Goal: Task Accomplishment & Management: Complete application form

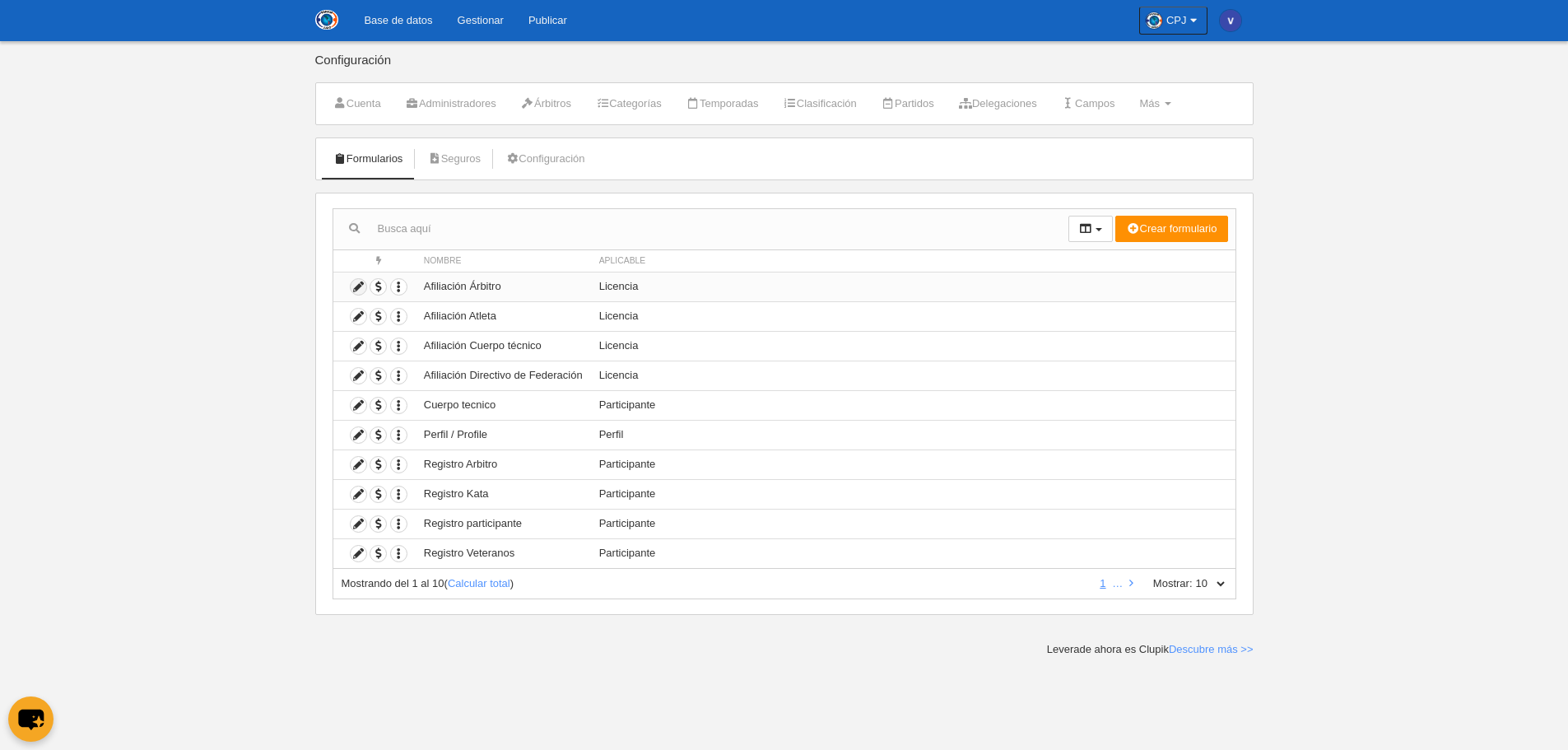
click at [360, 287] on icon at bounding box center [359, 287] width 16 height 16
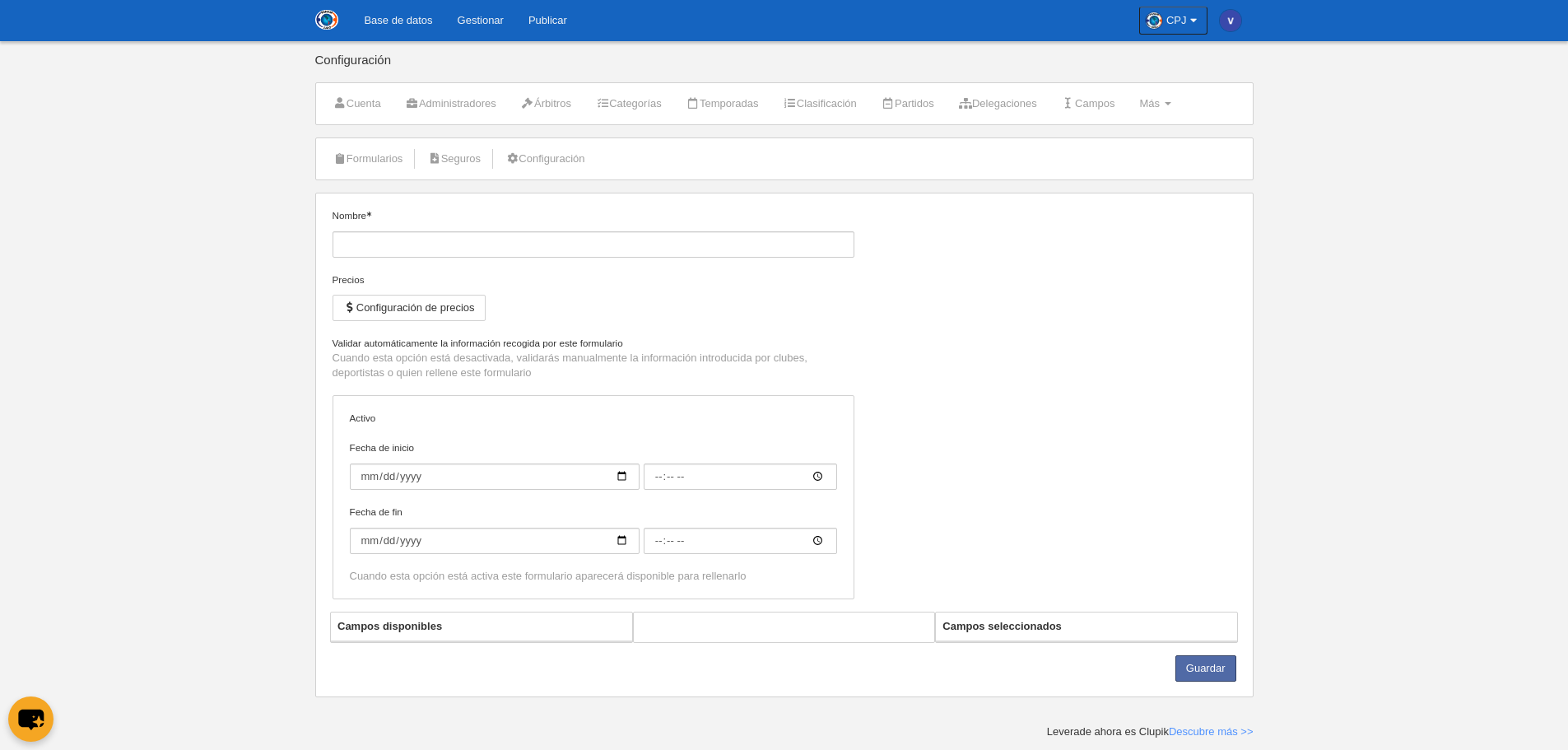
type input "Afiliación Árbitro"
checkbox input "true"
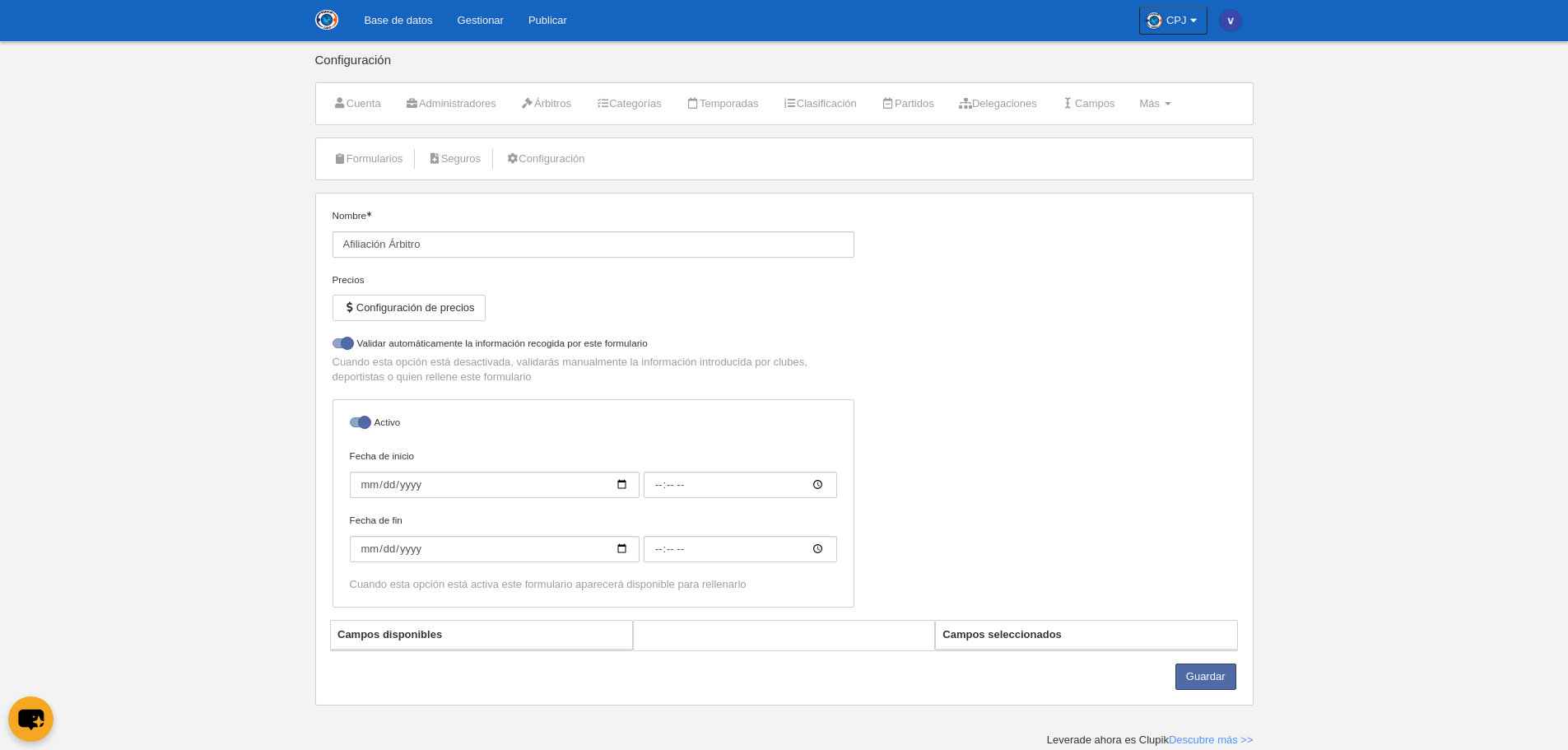
select select "selected"
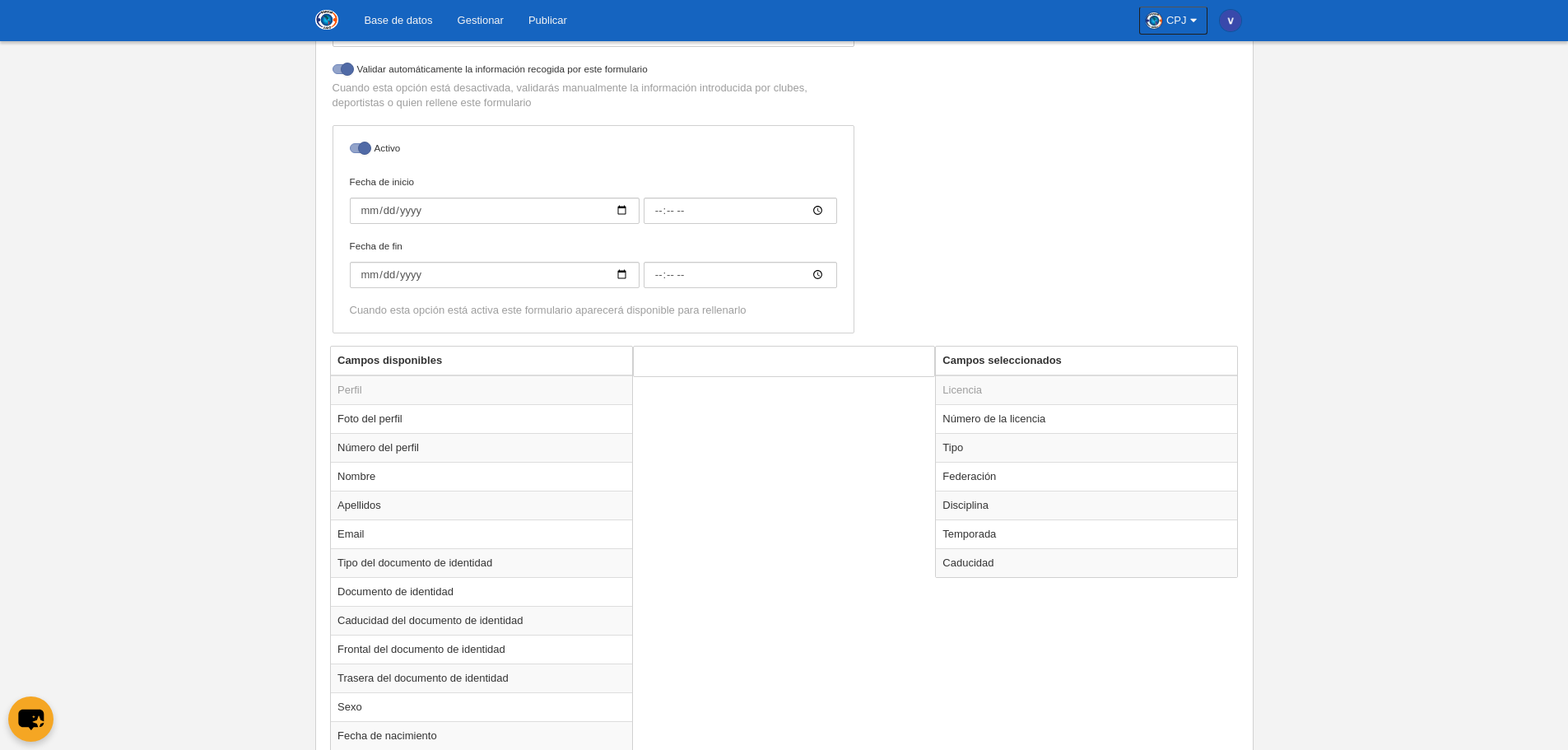
scroll to position [339, 0]
click at [950, 444] on td "Tipo" at bounding box center [1087, 446] width 302 height 29
radio input "true"
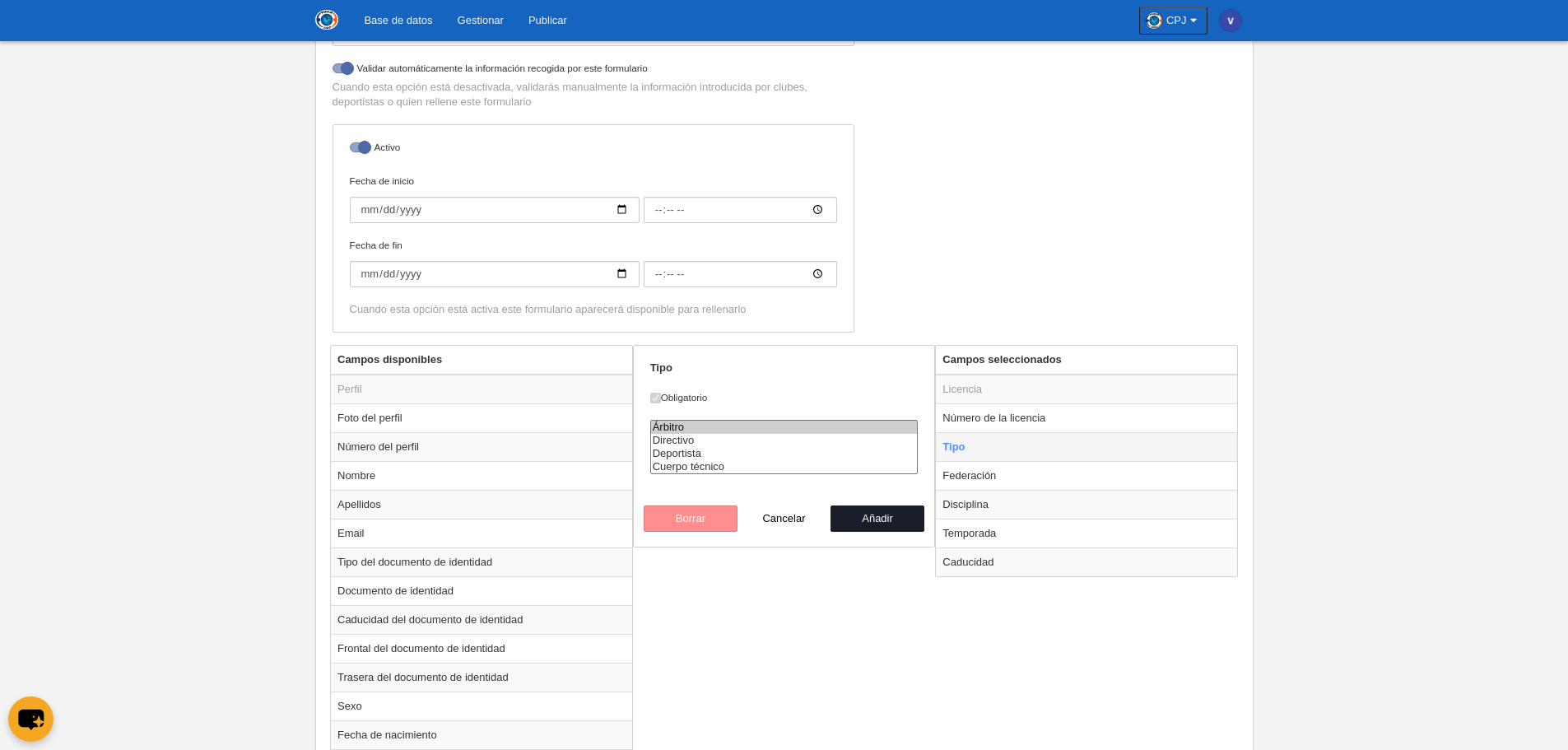
click at [950, 444] on td "Tipo" at bounding box center [1087, 446] width 302 height 29
click at [953, 426] on td "Número de la licencia" at bounding box center [1087, 418] width 302 height 29
radio input "true"
checkbox input "false"
select select "321"
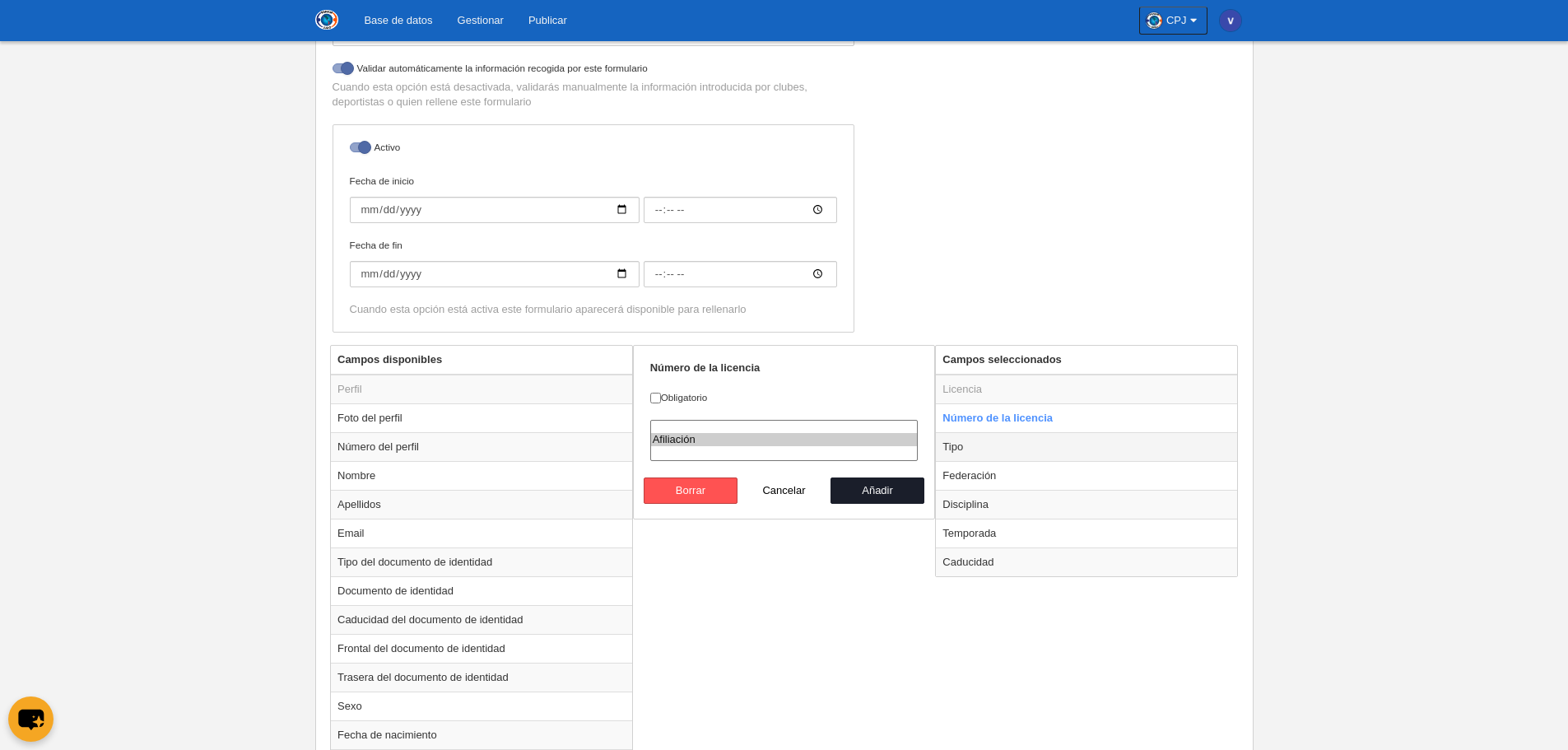
click at [953, 443] on td "Tipo" at bounding box center [1087, 446] width 302 height 29
radio input "false"
radio input "true"
checkbox input "true"
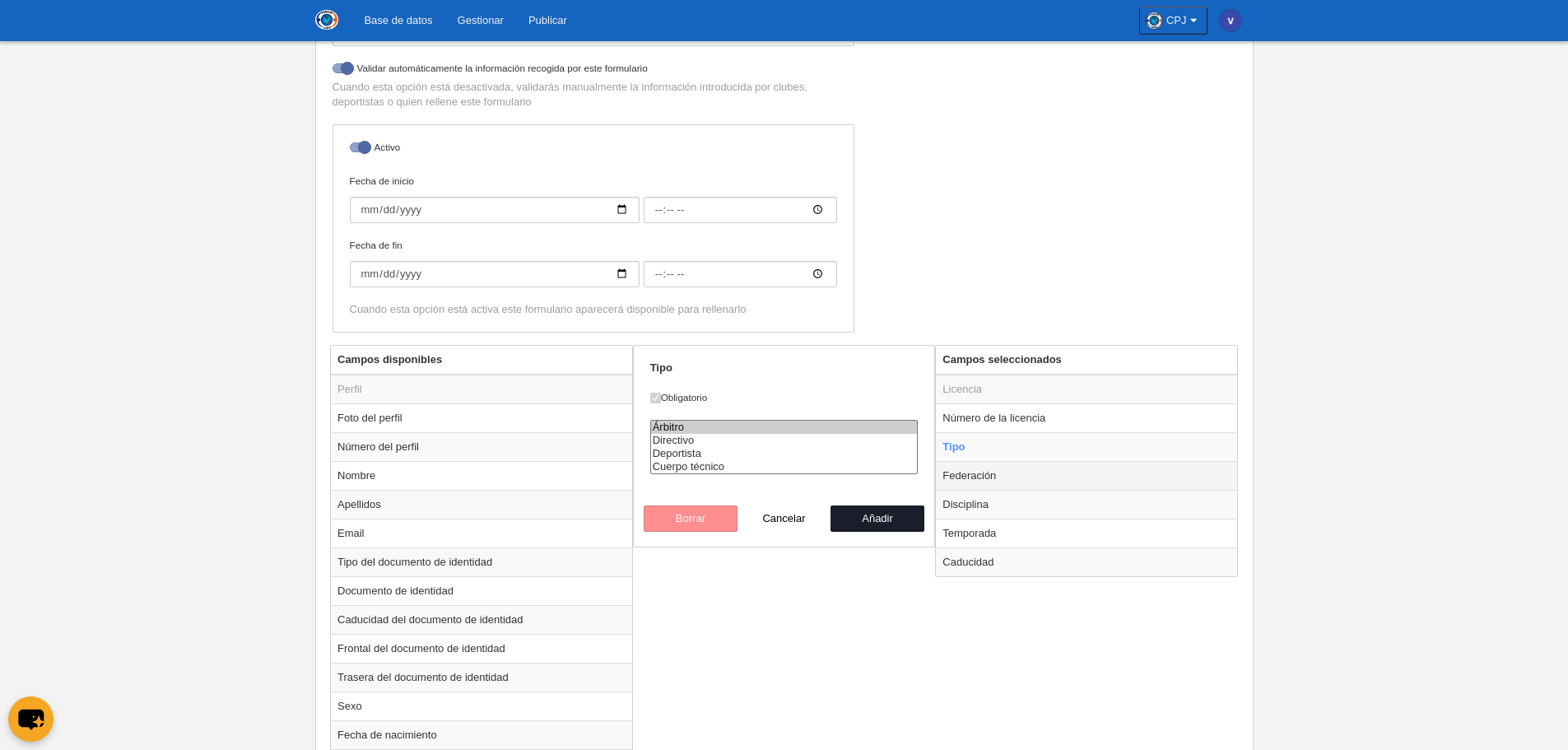
click at [965, 478] on td "Federación" at bounding box center [1087, 475] width 302 height 29
radio input "false"
radio input "true"
select select
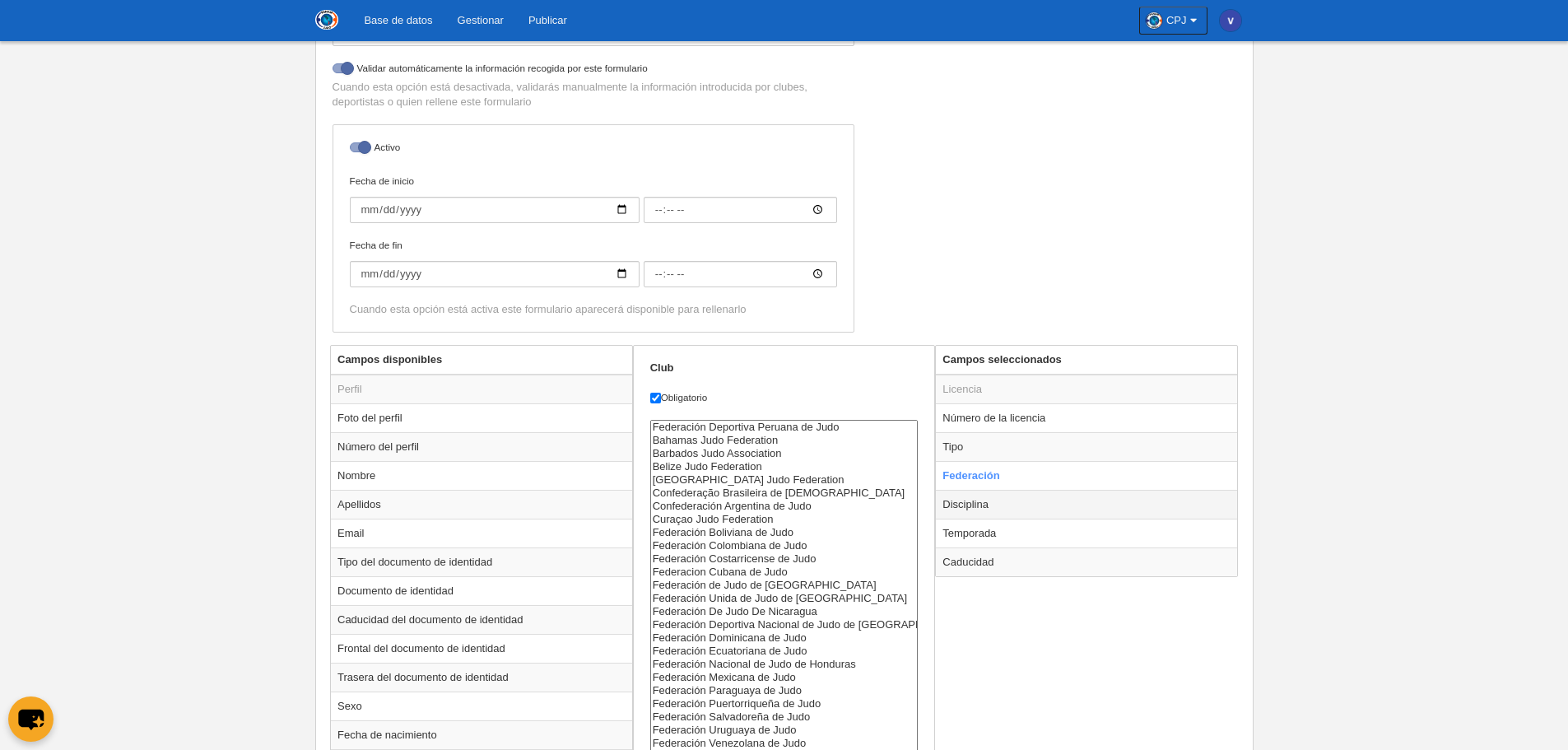
click at [972, 509] on td "Disciplina" at bounding box center [1087, 504] width 302 height 29
radio input "false"
radio input "true"
select select "100"
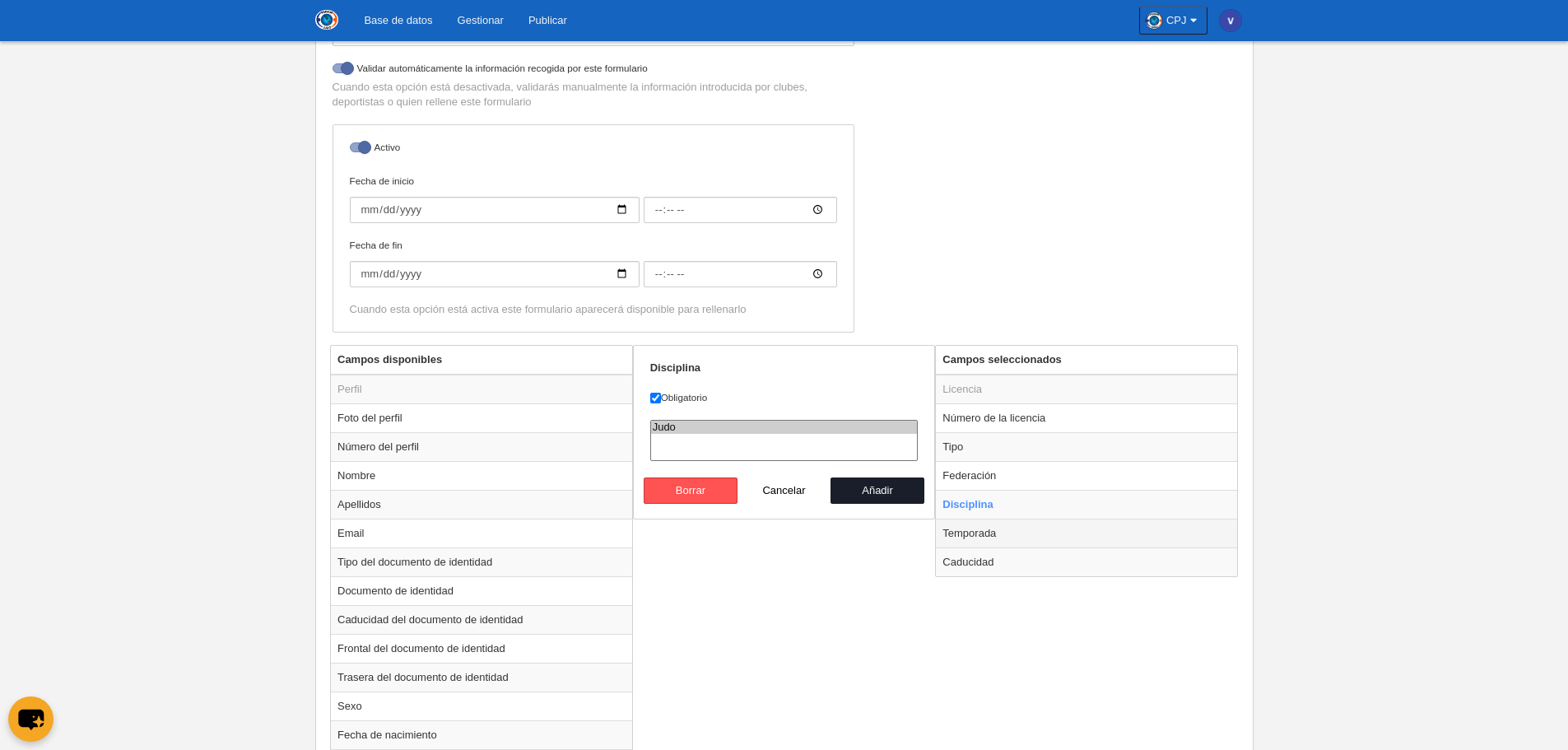
click at [976, 534] on td "Temporada" at bounding box center [1087, 533] width 302 height 29
radio input "false"
radio input "true"
select select
click at [979, 560] on td "Caducidad" at bounding box center [1087, 562] width 302 height 29
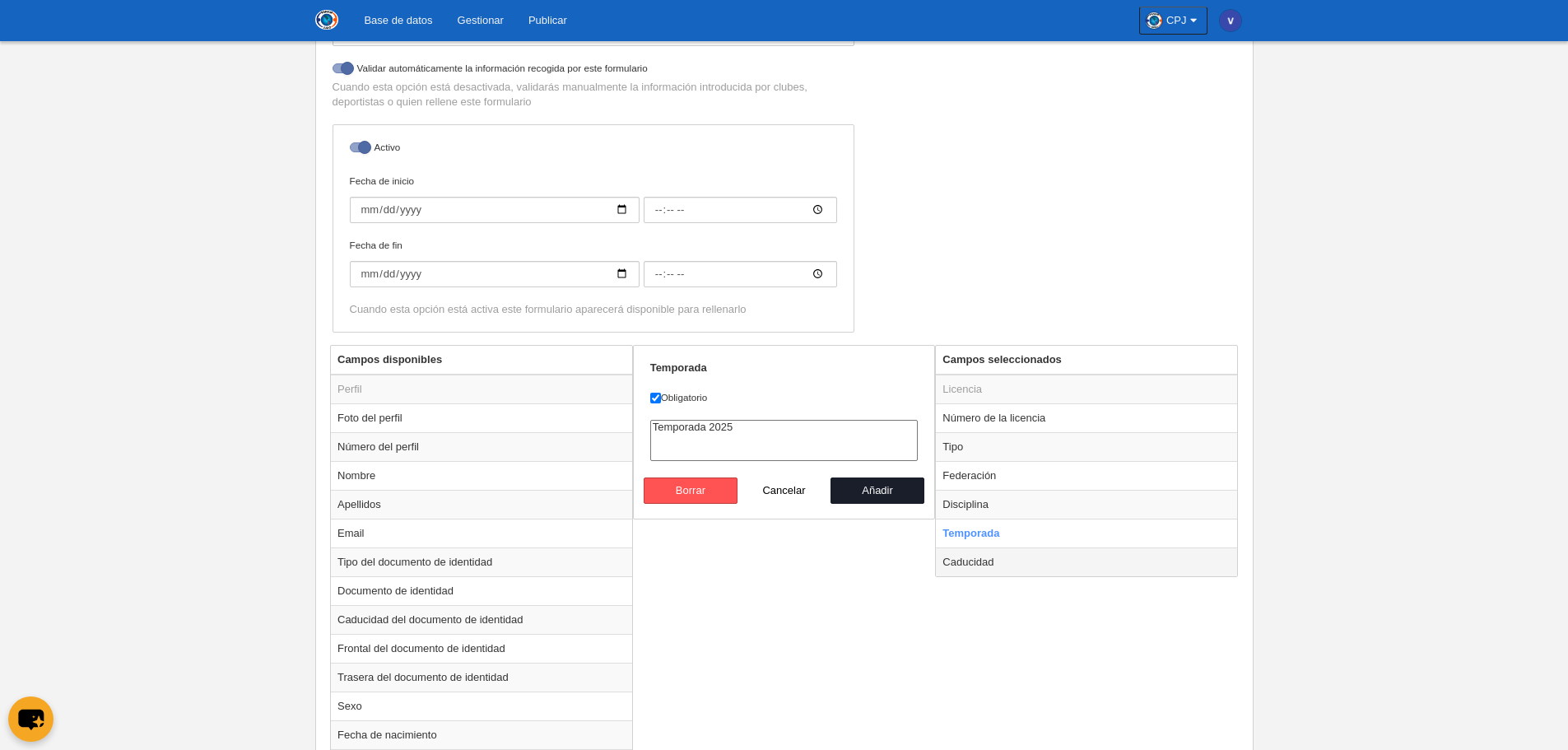
radio input "false"
radio input "true"
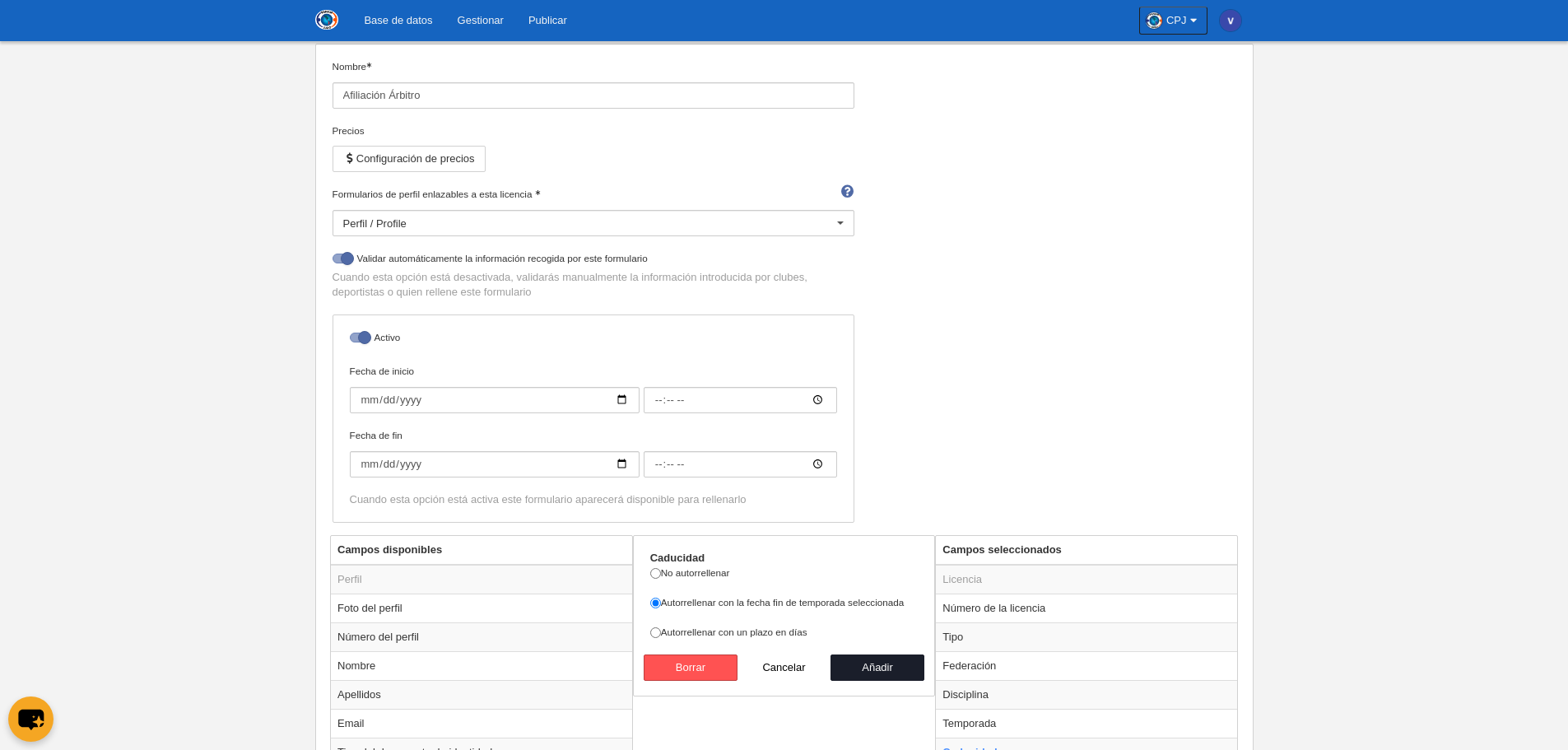
scroll to position [0, 0]
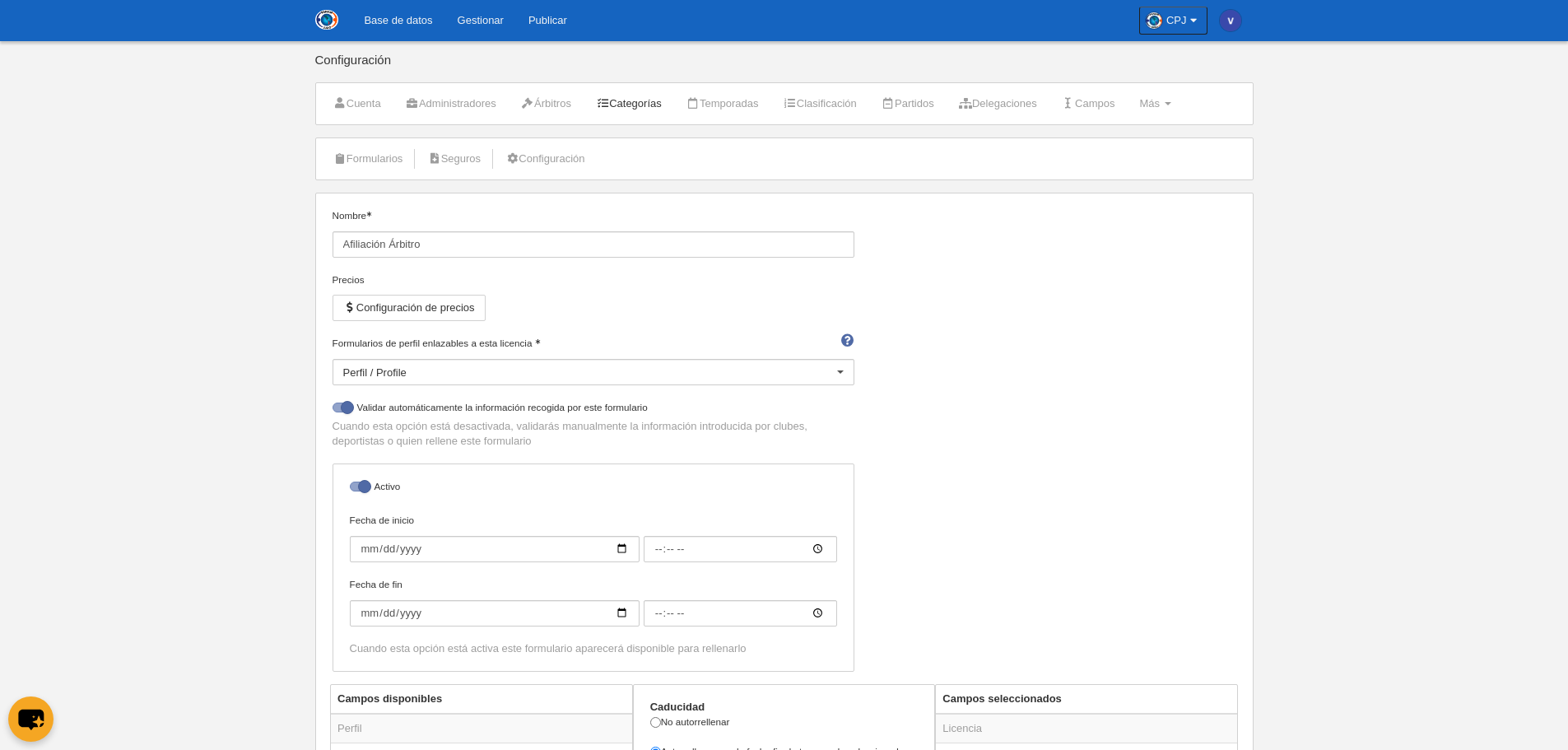
click at [658, 101] on link "Categorías" at bounding box center [629, 103] width 84 height 25
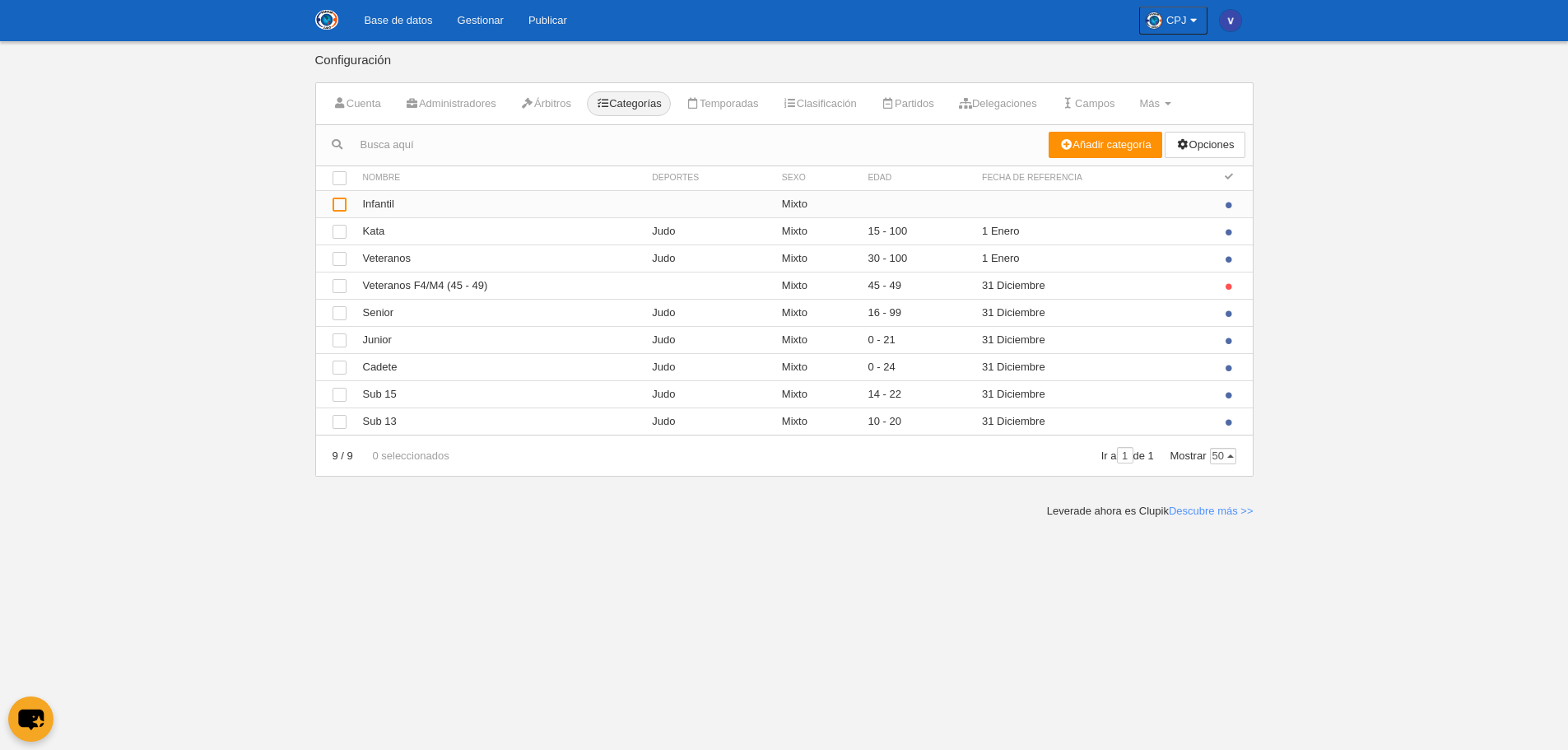
click at [345, 206] on div at bounding box center [339, 204] width 14 height 14
checkbox input "true"
click at [1237, 132] on link "Opciones" at bounding box center [1204, 145] width 80 height 27
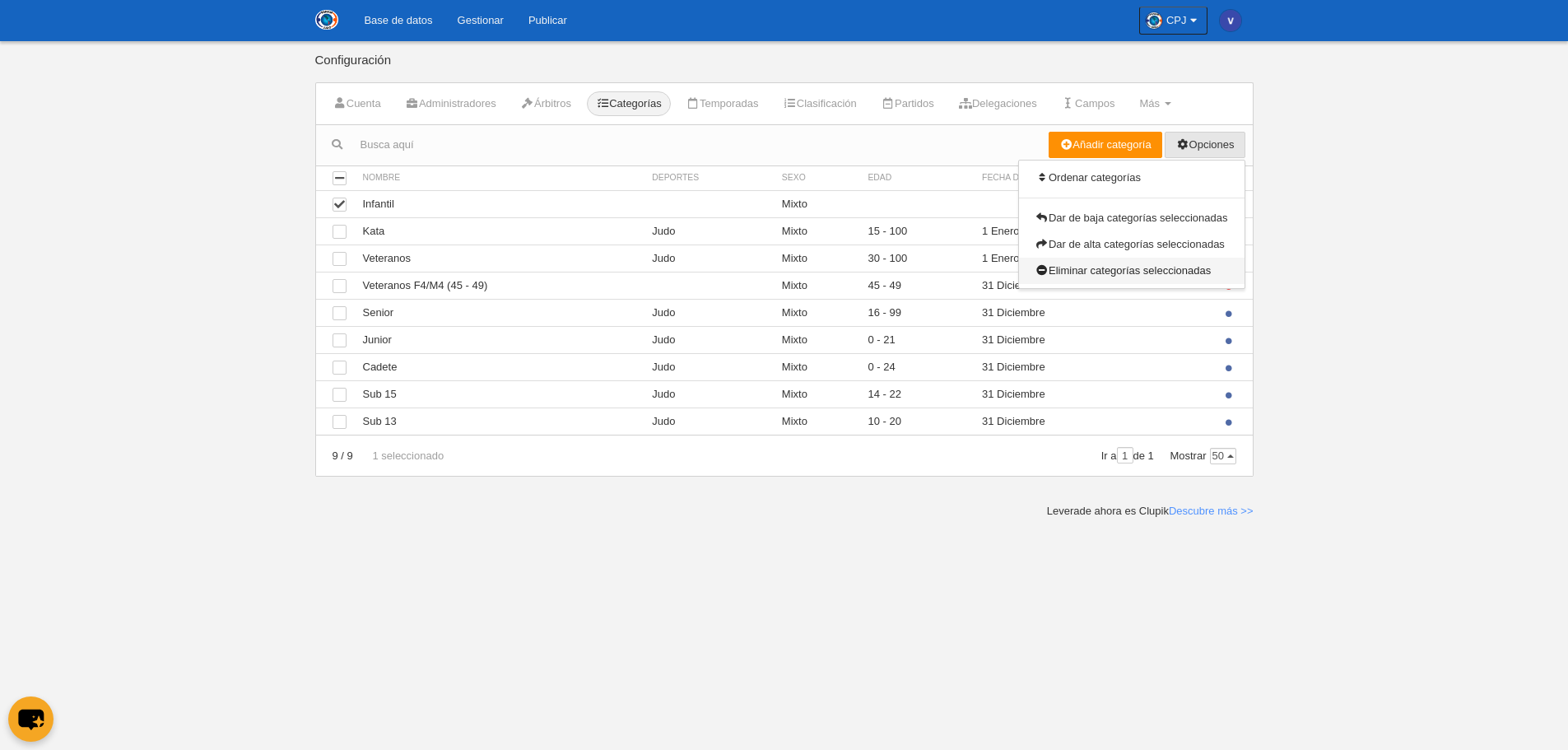
click at [1173, 280] on link "Eliminar categorías seleccionadas" at bounding box center [1132, 271] width 225 height 27
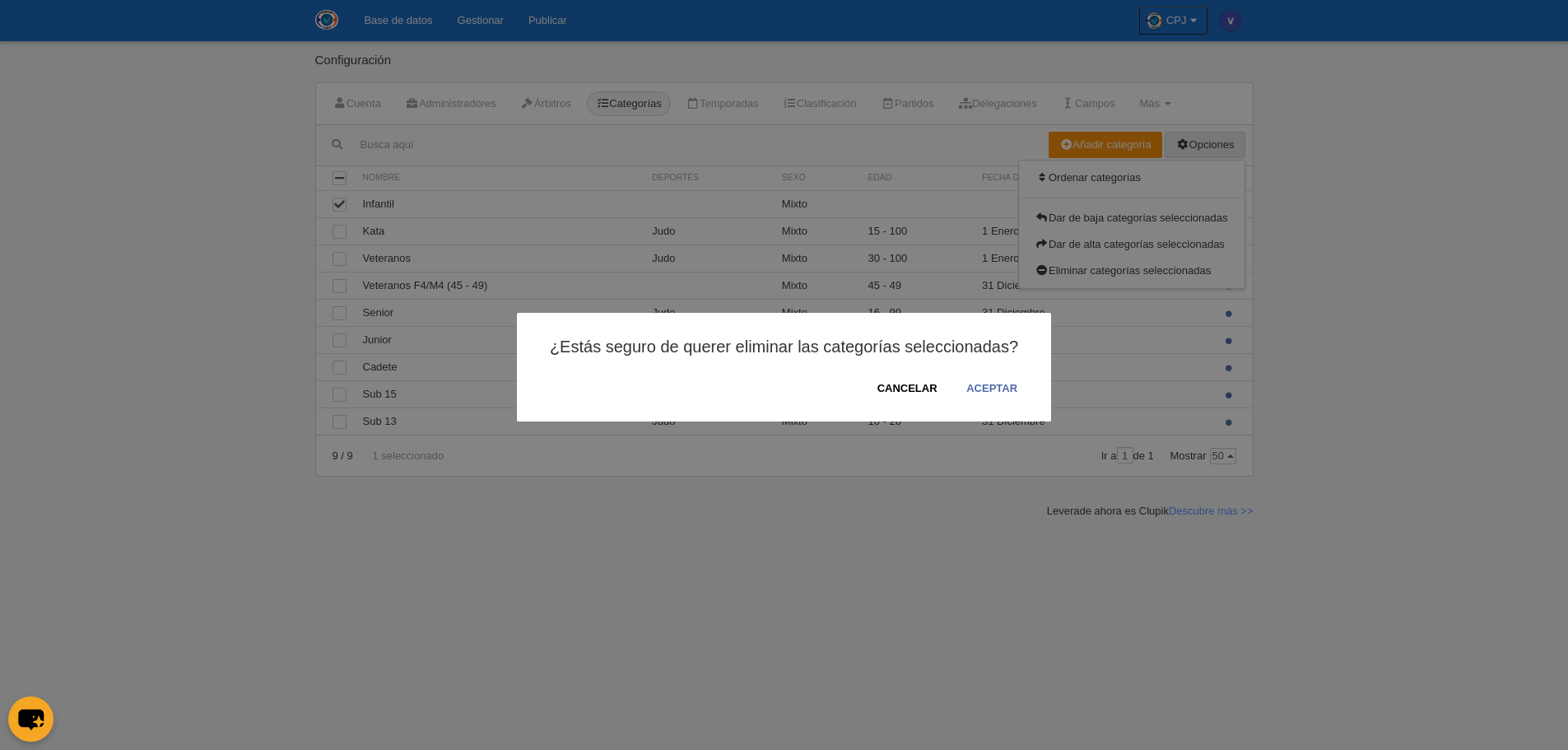
click at [992, 396] on button "ACEPTAR" at bounding box center [992, 388] width 53 height 17
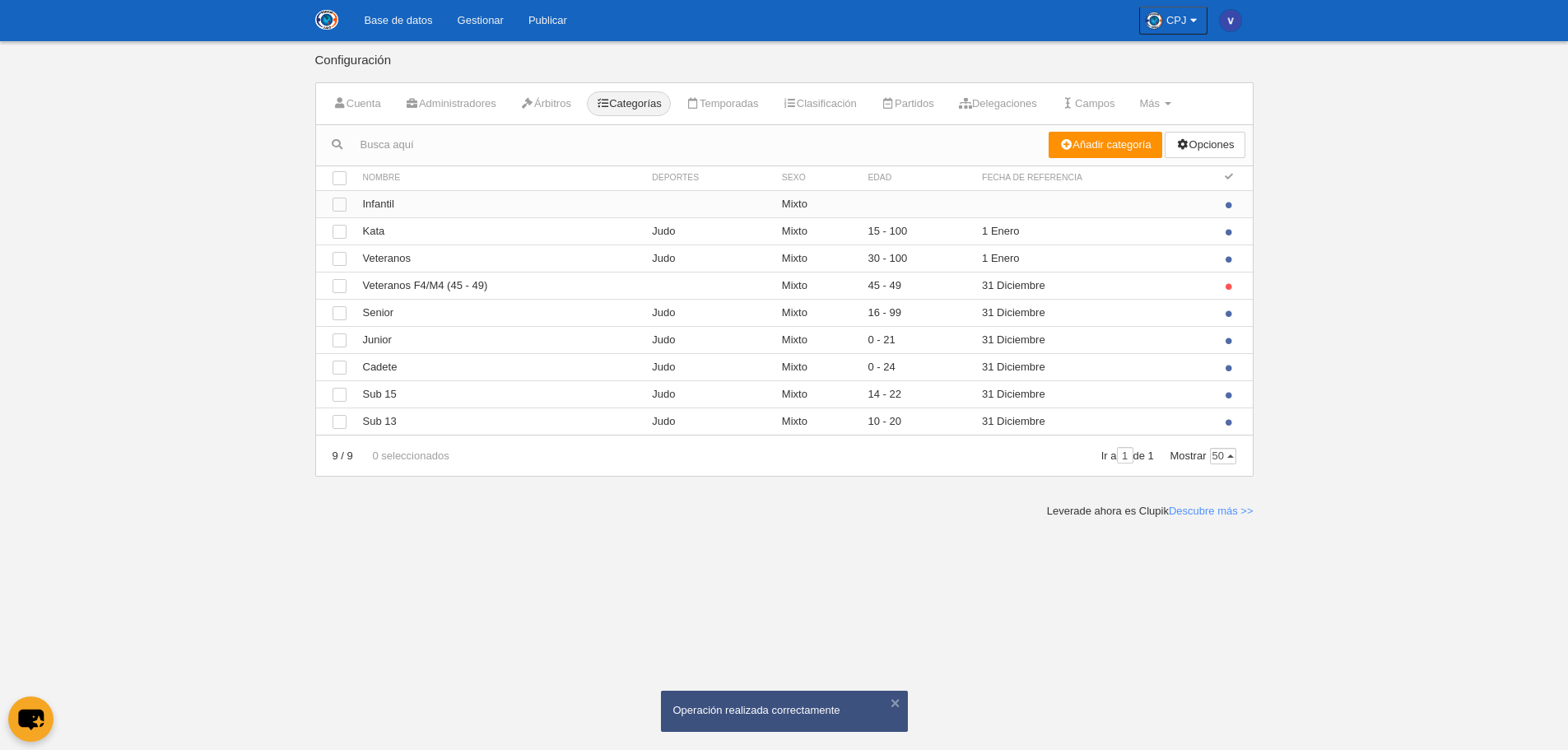
click at [455, 209] on td "Ver Infantil" at bounding box center [500, 203] width 290 height 27
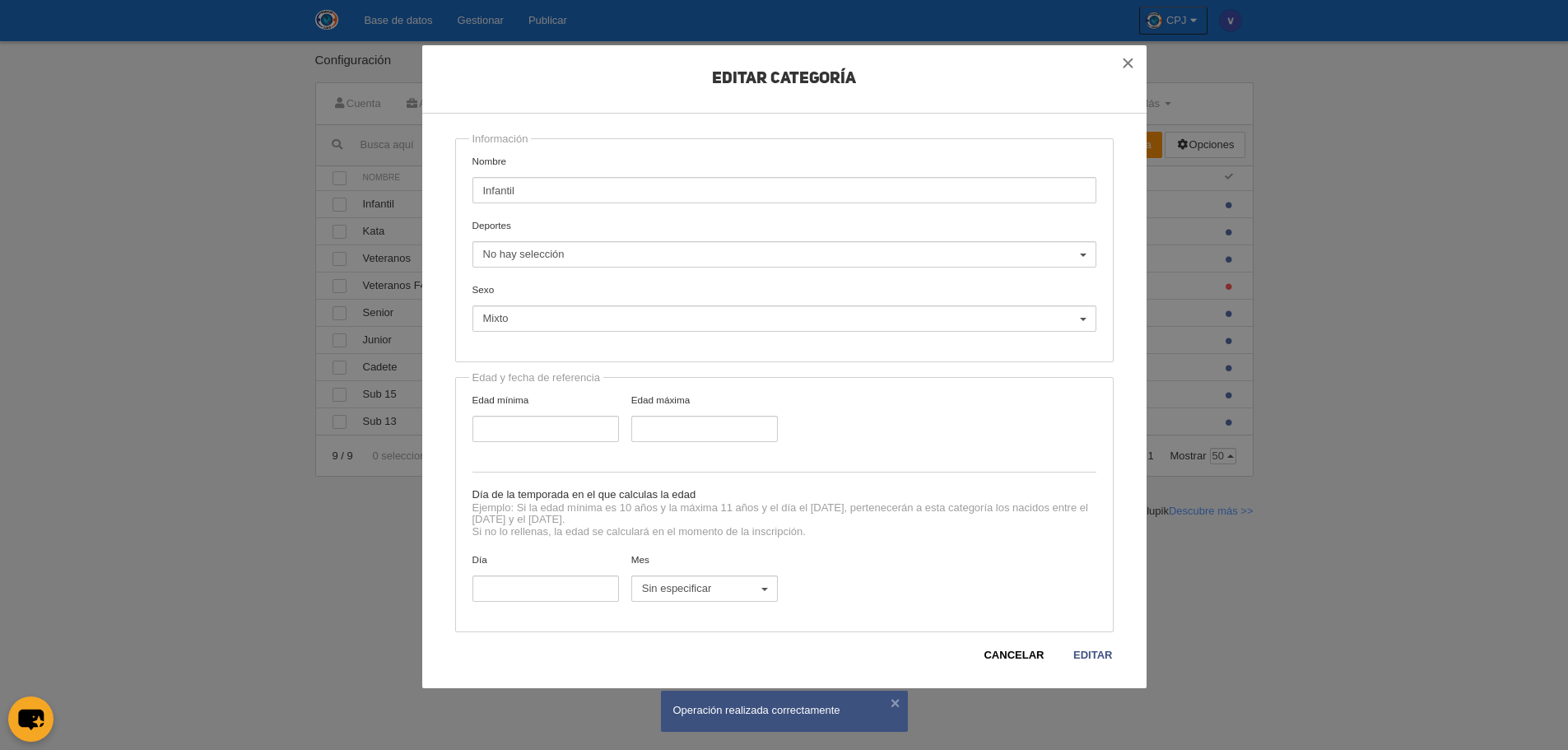
click at [521, 181] on input "Infantil" at bounding box center [784, 189] width 624 height 27
click at [1102, 660] on link "Editar" at bounding box center [1092, 655] width 41 height 17
click at [1036, 661] on link "Cancelar" at bounding box center [1016, 655] width 61 height 17
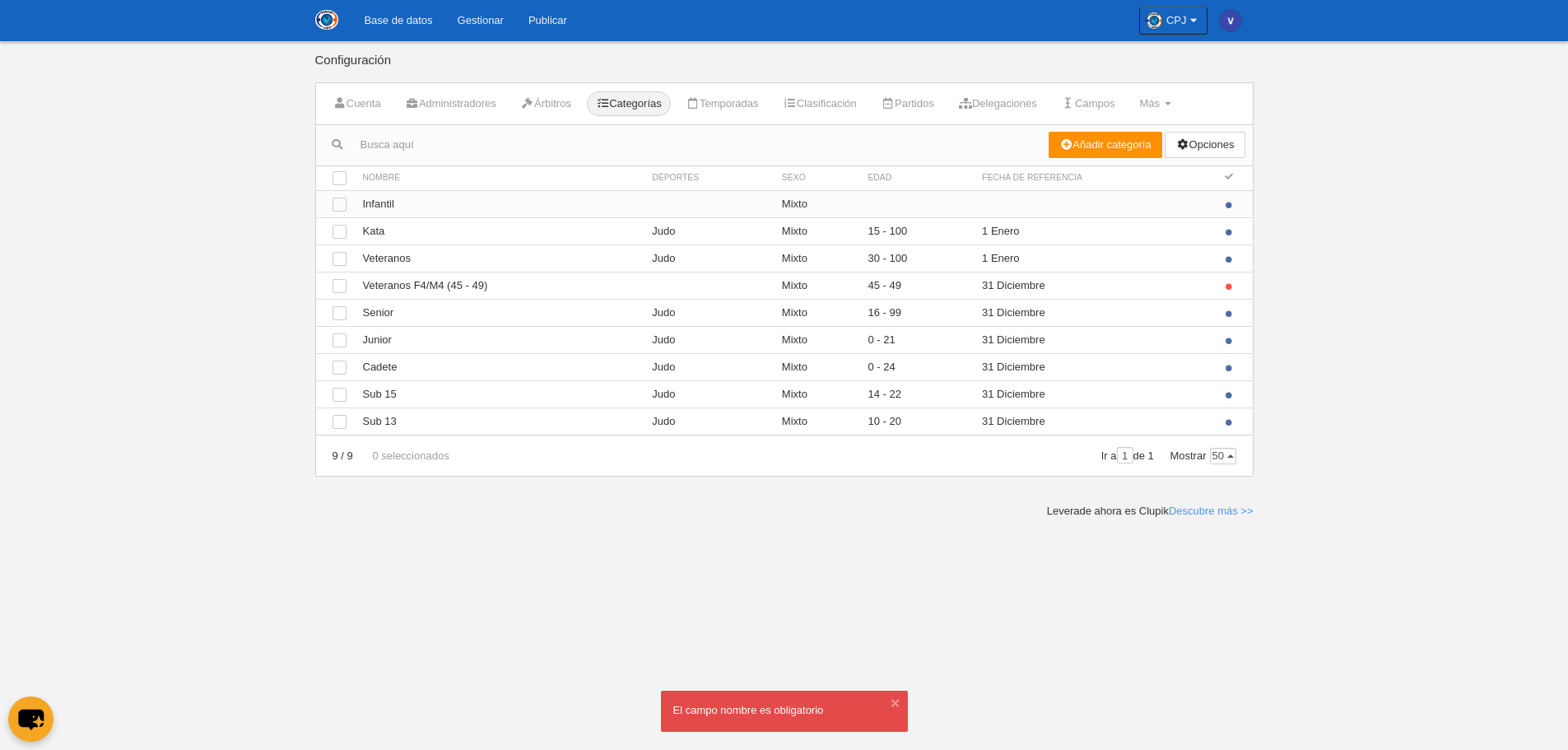
click at [707, 206] on td at bounding box center [708, 203] width 130 height 27
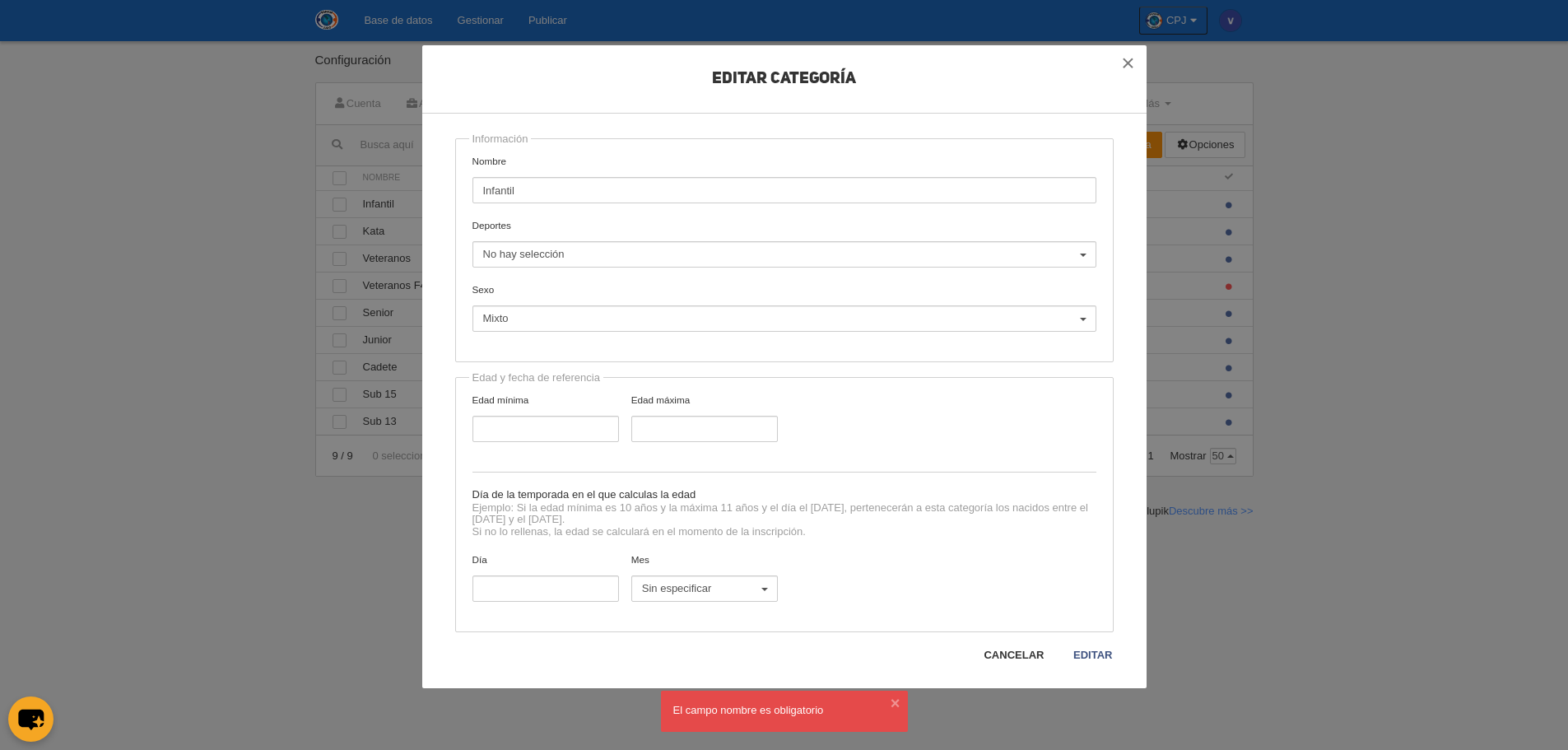
click at [1035, 650] on link "Cancelar" at bounding box center [1014, 655] width 61 height 17
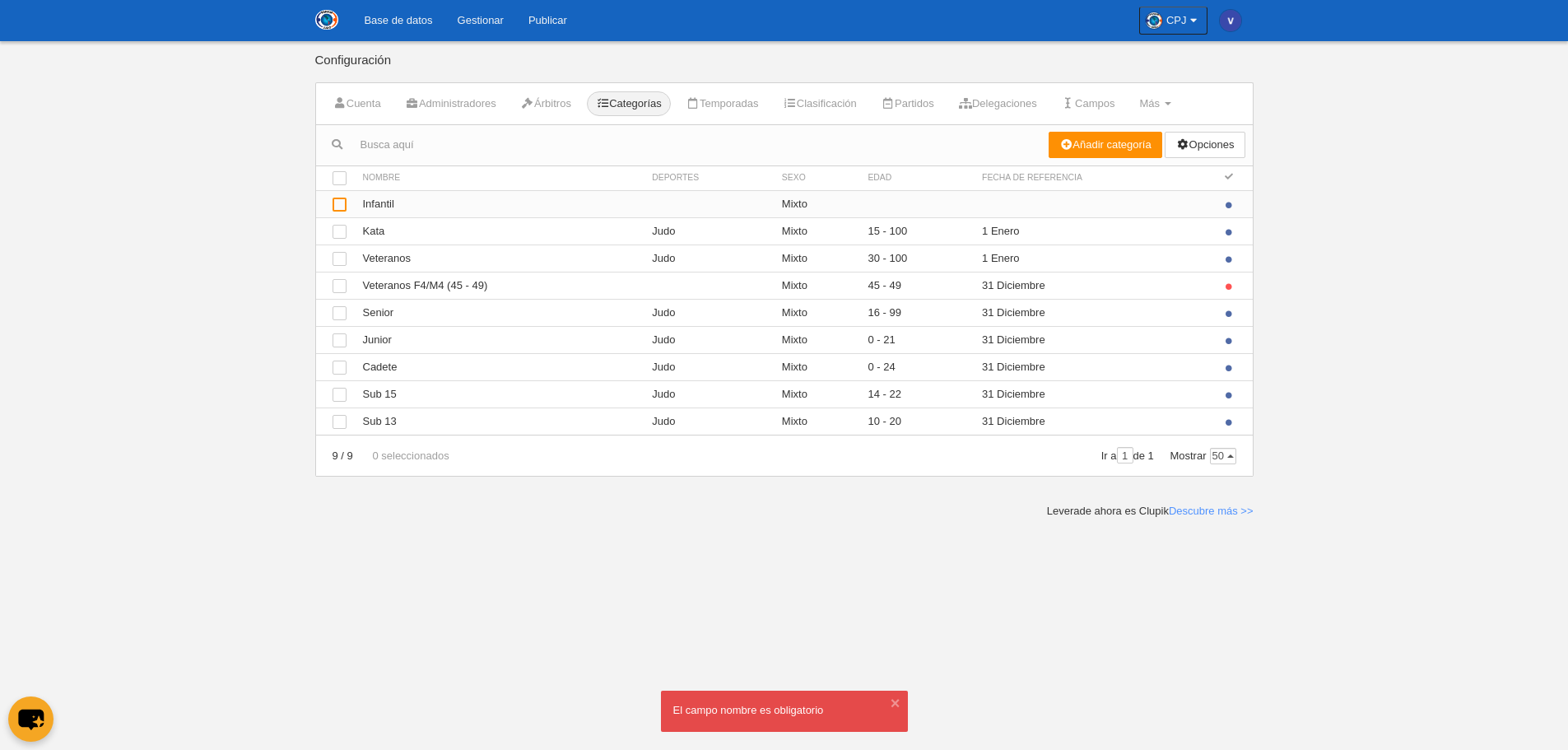
click at [344, 204] on div at bounding box center [339, 204] width 14 height 14
checkbox input "true"
click at [1159, 106] on span "Más" at bounding box center [1149, 103] width 21 height 12
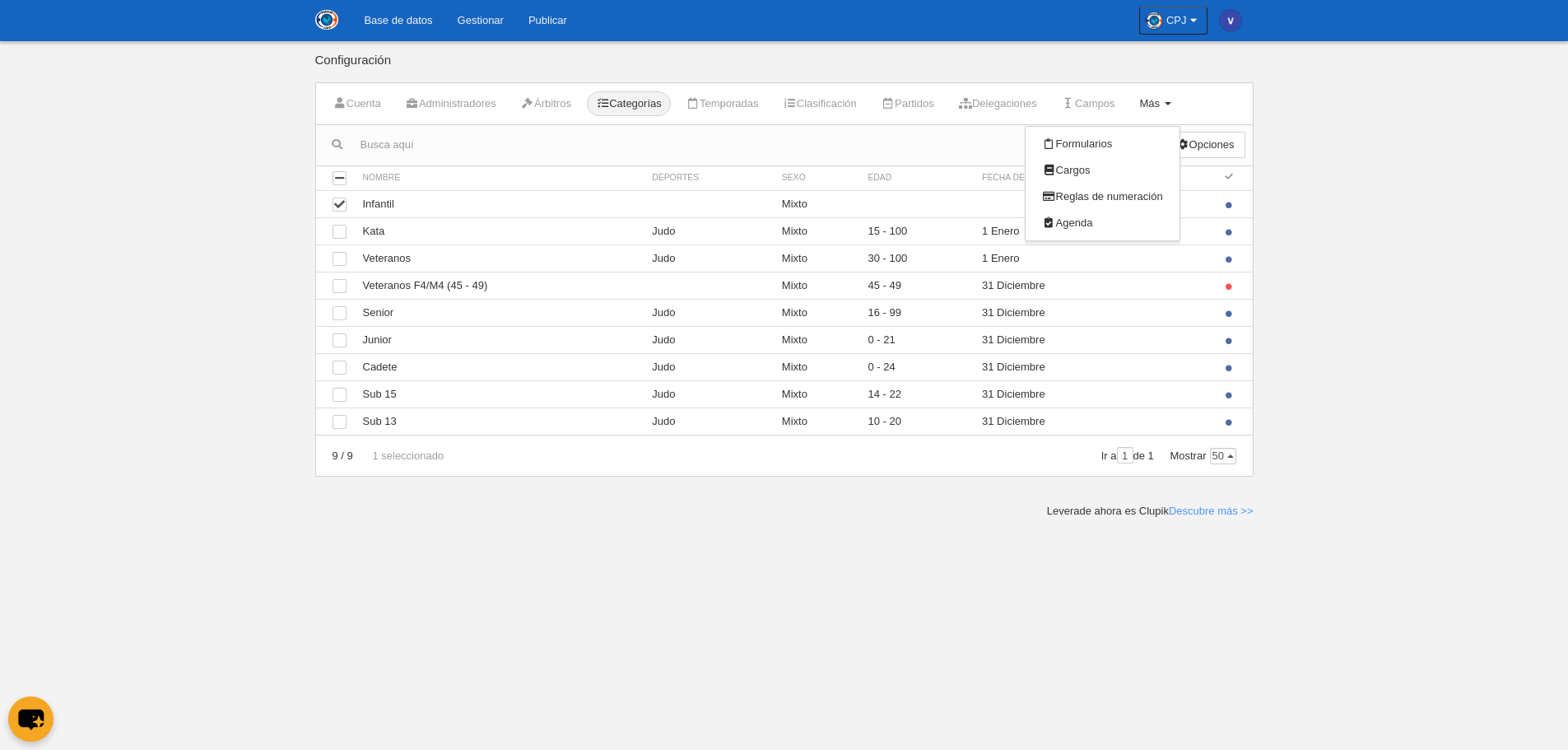
click at [1179, 108] on link "Más Menú" at bounding box center [1155, 103] width 50 height 25
click at [1231, 201] on td at bounding box center [1233, 203] width 40 height 27
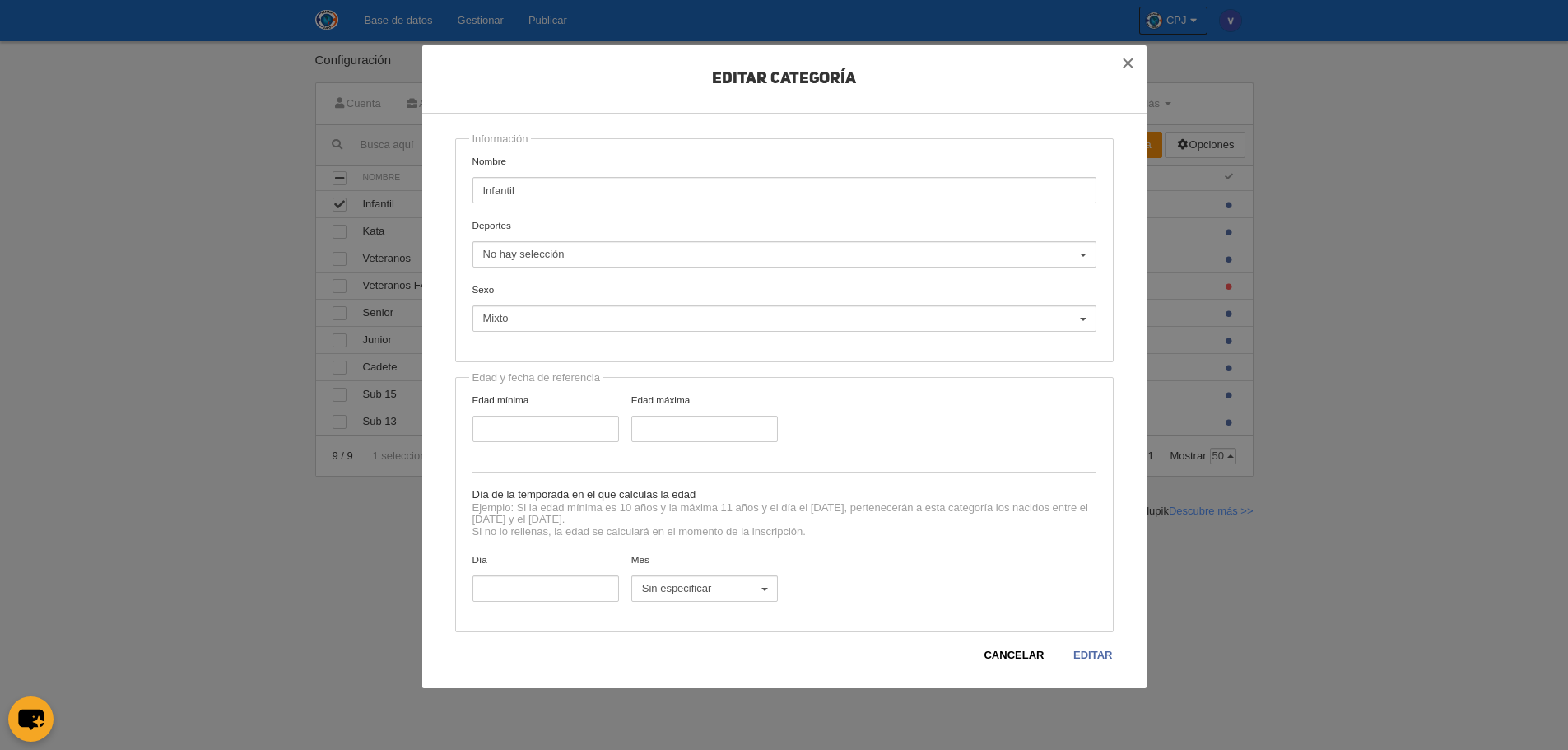
click at [1090, 660] on link "Editar" at bounding box center [1092, 655] width 41 height 17
click at [1041, 656] on link "Cancelar" at bounding box center [1016, 655] width 61 height 17
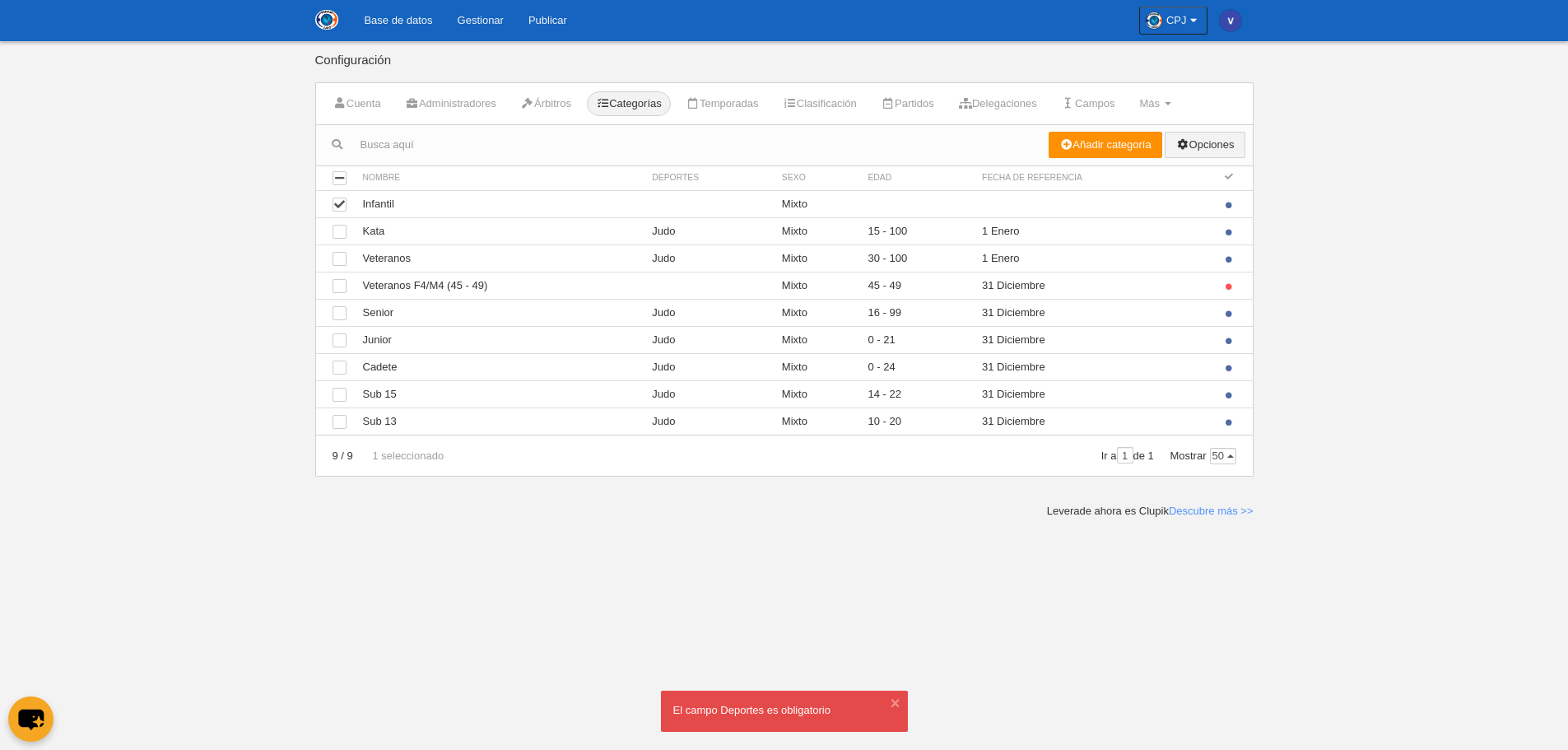
click at [1213, 150] on link "Opciones" at bounding box center [1204, 145] width 80 height 27
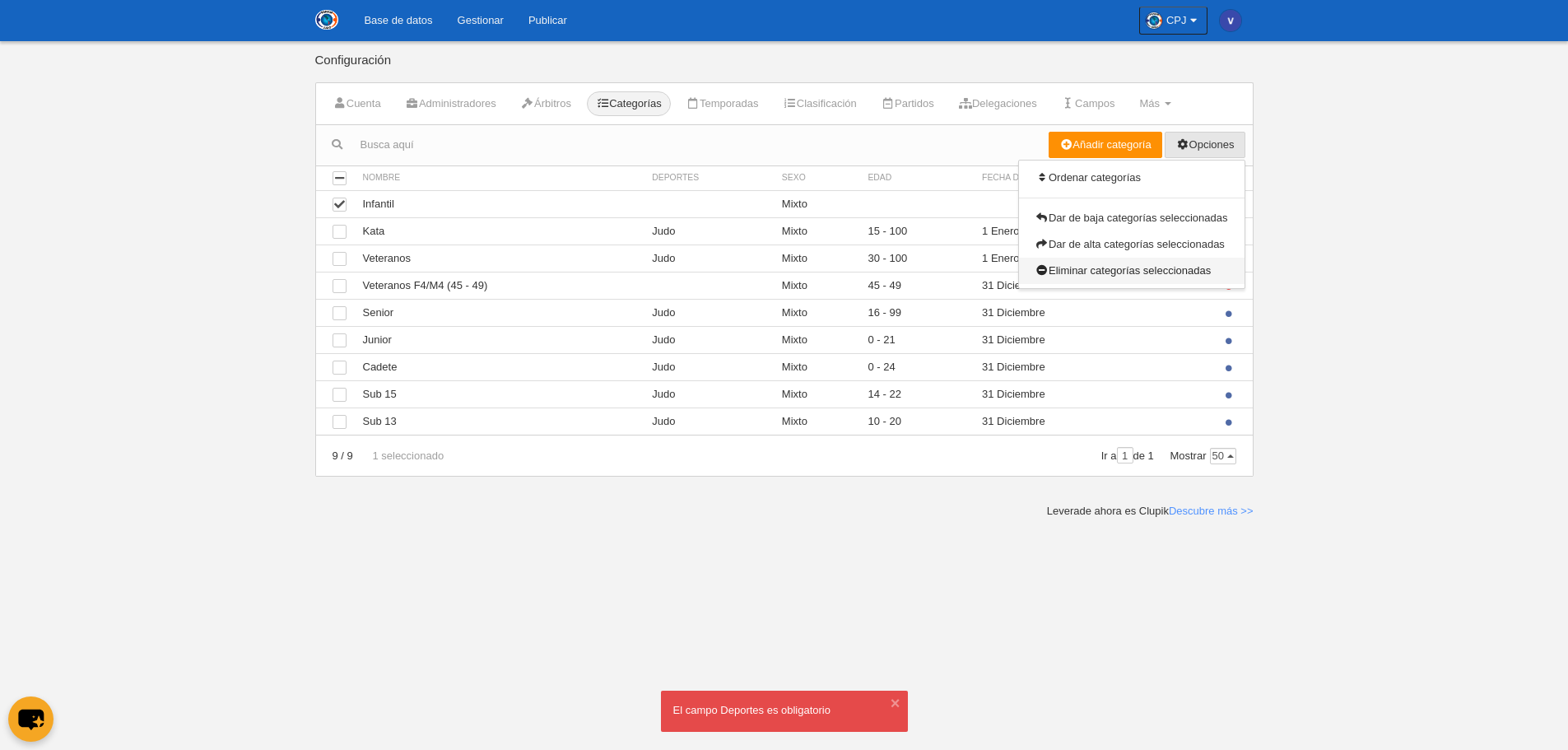
click at [1146, 275] on link "Eliminar categorías seleccionadas" at bounding box center [1132, 271] width 225 height 27
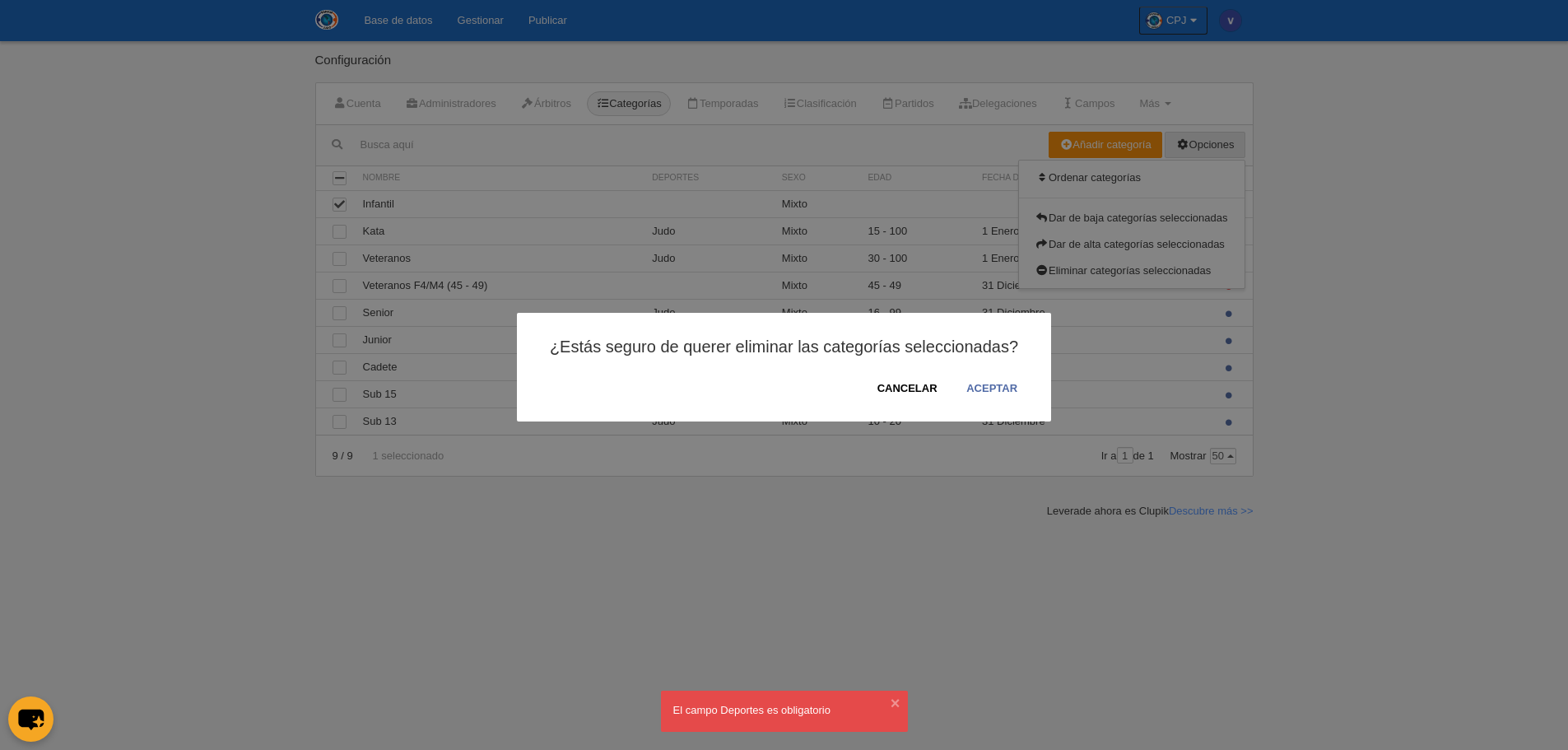
click at [1008, 395] on button "ACEPTAR" at bounding box center [992, 388] width 53 height 17
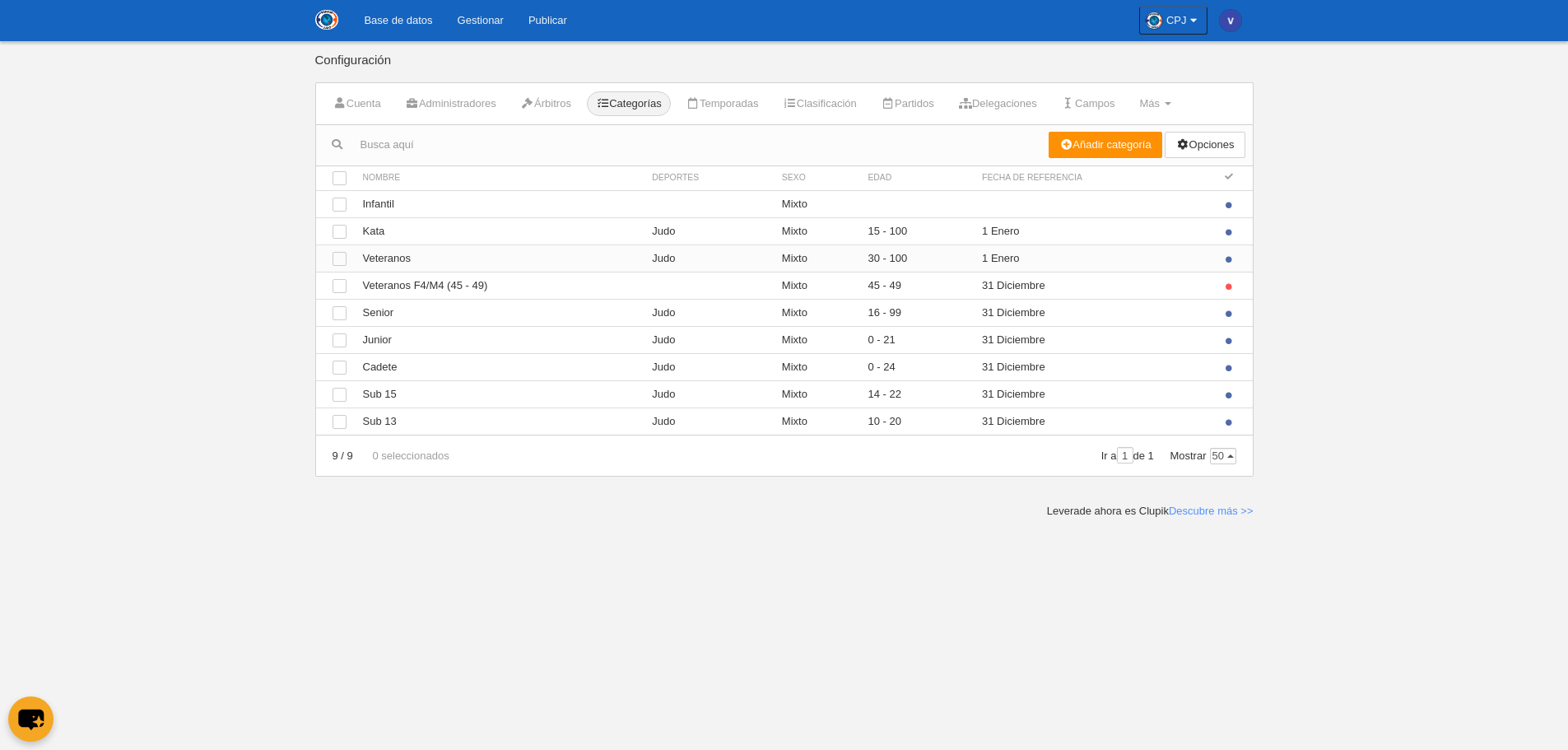
click at [1051, 265] on td "1 Enero" at bounding box center [1093, 258] width 239 height 27
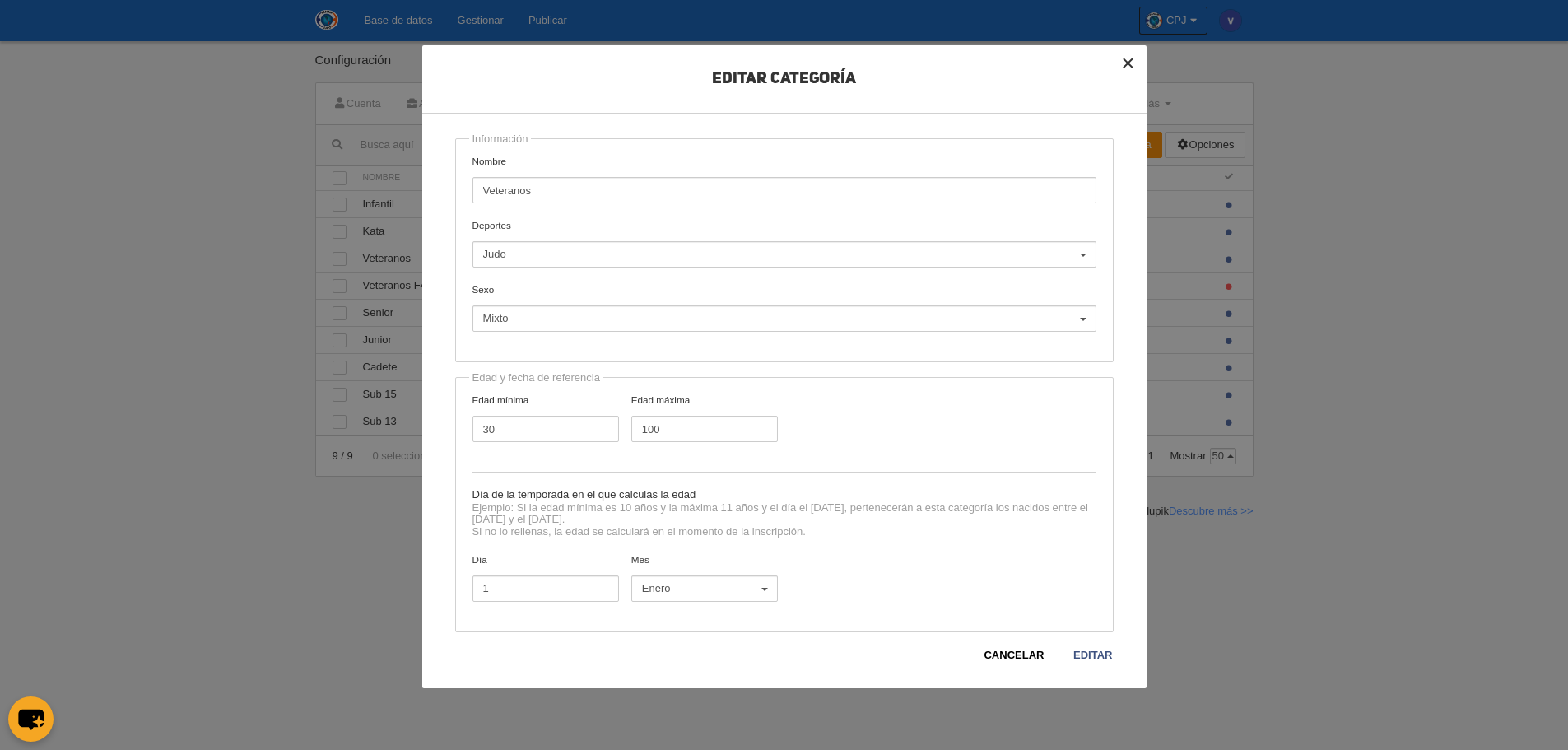
click at [1134, 61] on button "×" at bounding box center [1129, 63] width 37 height 37
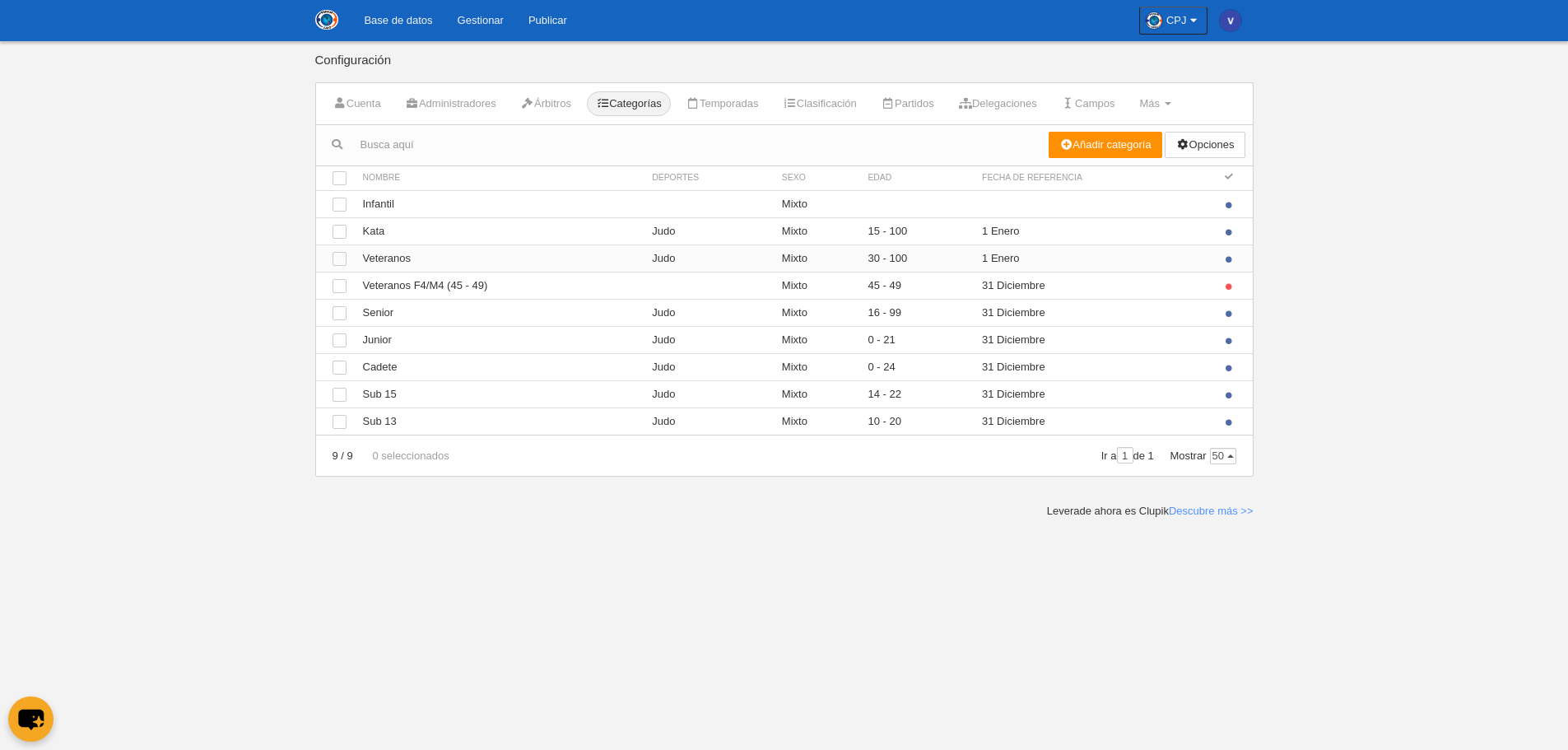
click at [1038, 259] on td "1 Enero" at bounding box center [1093, 258] width 239 height 27
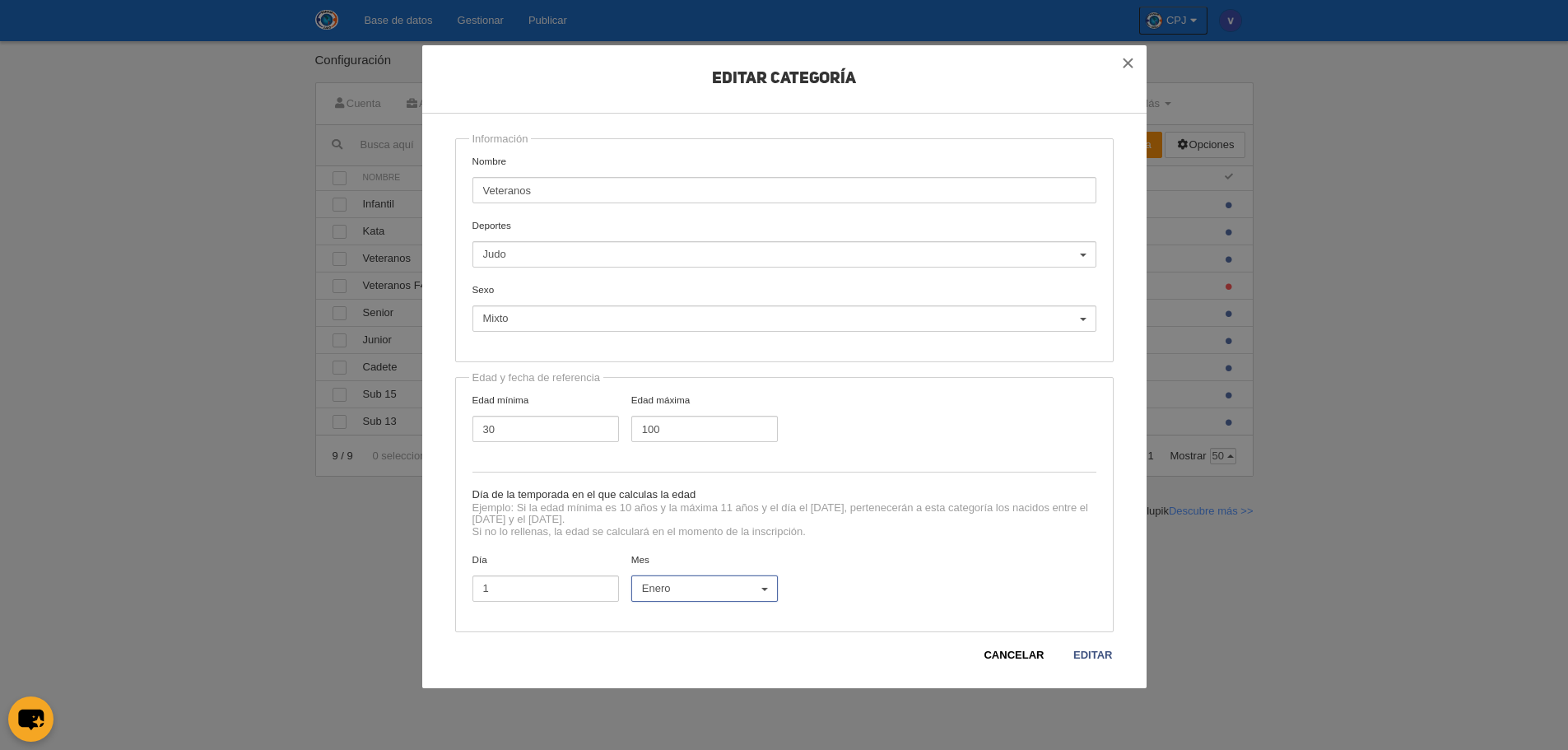
click at [737, 593] on span "Enero" at bounding box center [700, 588] width 117 height 15
click at [735, 562] on link "Diciembre" at bounding box center [704, 557] width 145 height 27
type input "2"
click at [597, 583] on input "2" at bounding box center [545, 588] width 147 height 27
click at [578, 583] on input "2" at bounding box center [545, 588] width 147 height 27
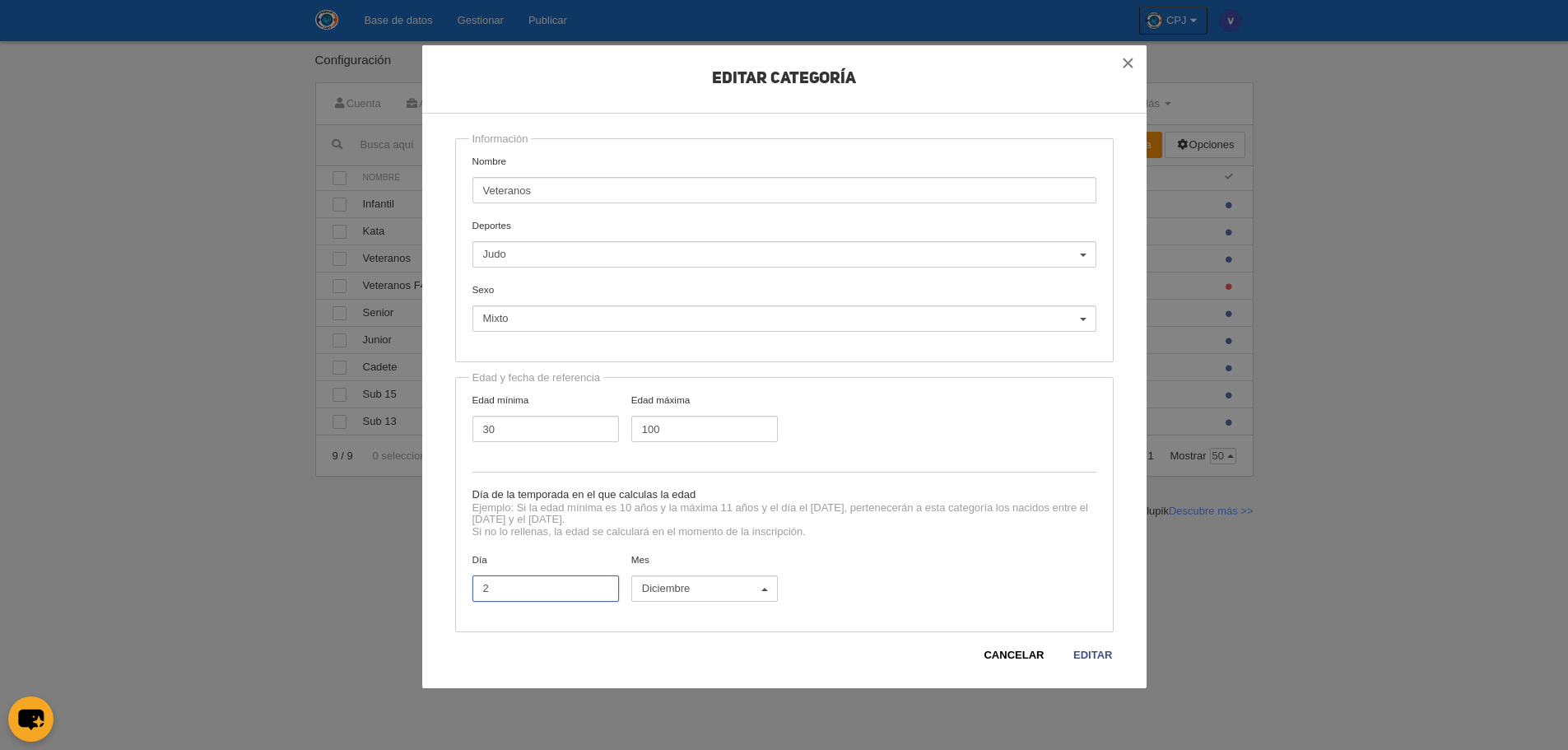
click at [578, 583] on input "2" at bounding box center [545, 588] width 147 height 27
drag, startPoint x: 578, startPoint y: 583, endPoint x: 463, endPoint y: 596, distance: 115.7
click at [463, 596] on div "Edad y fecha de referencia Edad mínima 30 Edad máxima 100 Día de la temporada e…" at bounding box center [784, 504] width 659 height 255
type input "31"
click at [1077, 656] on link "Editar" at bounding box center [1092, 655] width 41 height 17
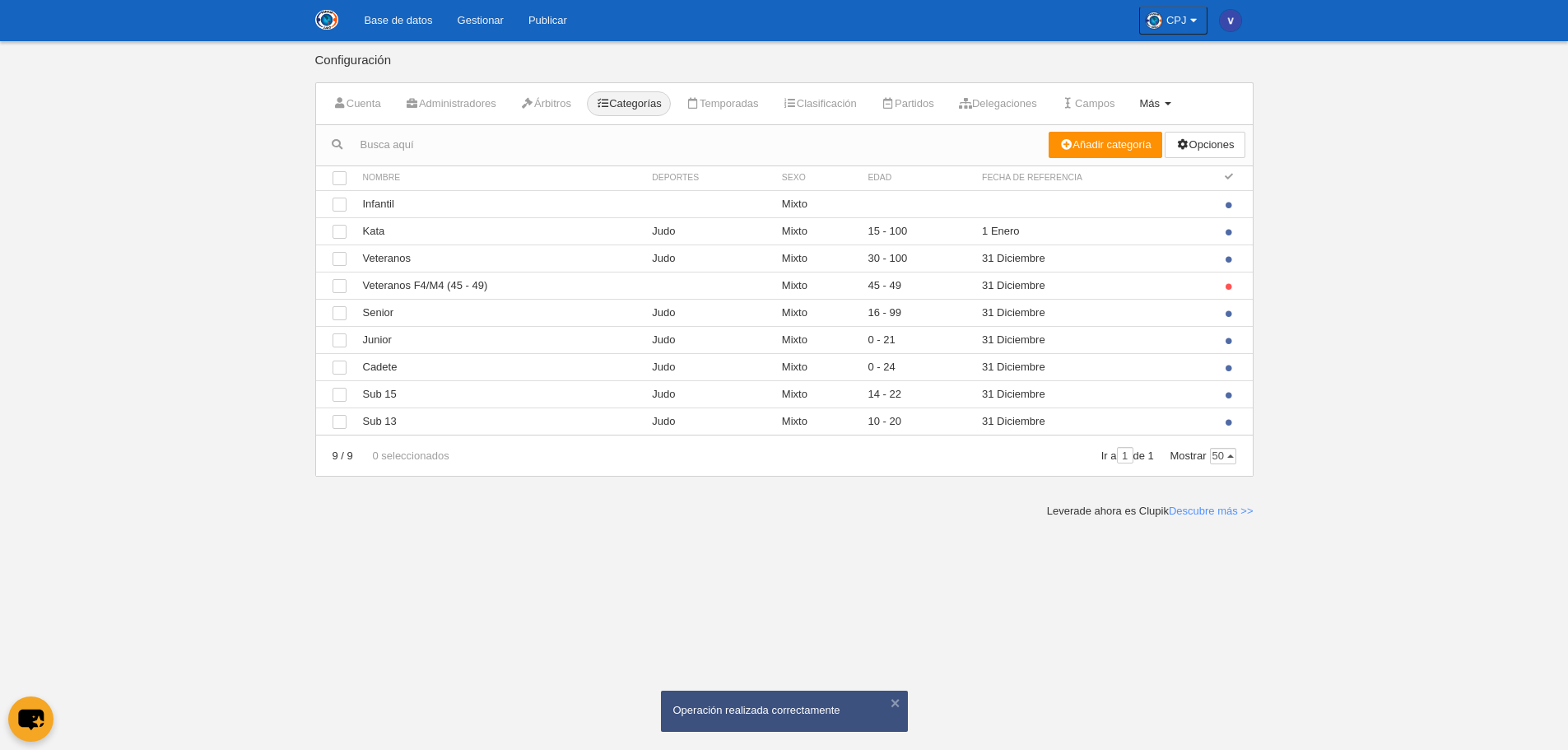
click at [1159, 108] on span "Más" at bounding box center [1149, 103] width 21 height 12
click at [1146, 153] on link "Formularios" at bounding box center [1102, 144] width 153 height 27
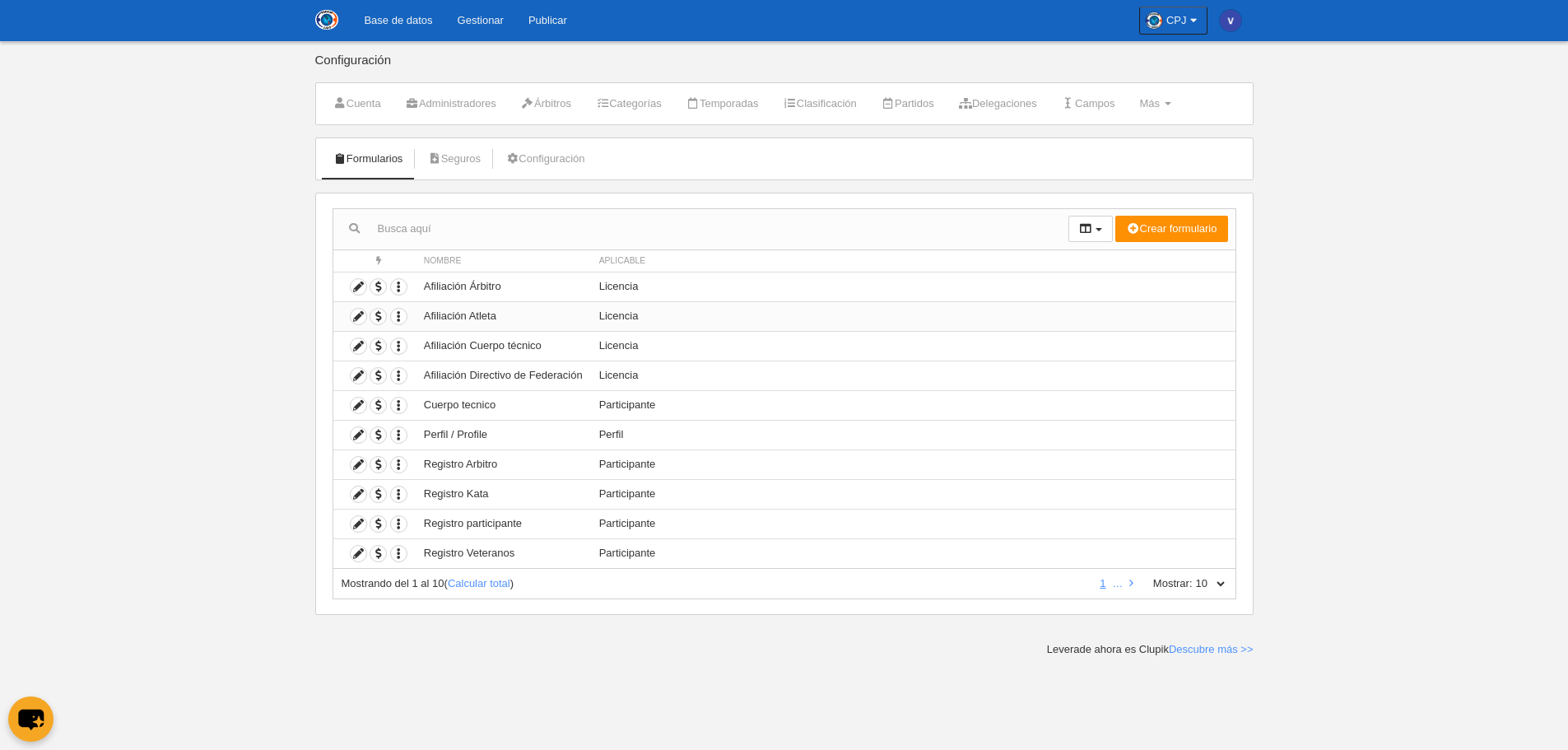
click at [537, 316] on td "Afiliación Atleta" at bounding box center [503, 316] width 176 height 30
click at [356, 318] on icon at bounding box center [359, 316] width 16 height 16
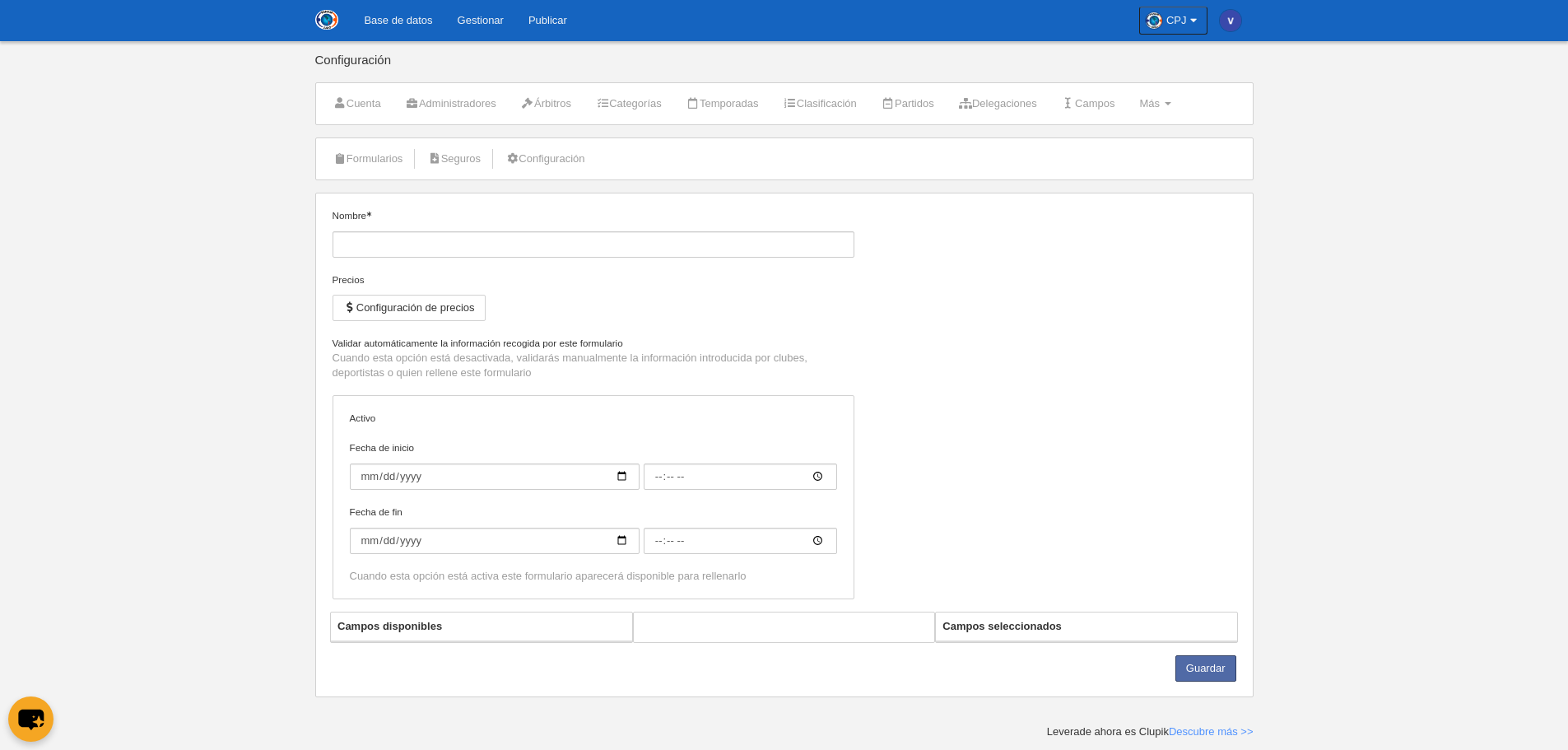
type input "Afiliación Atleta"
checkbox input "true"
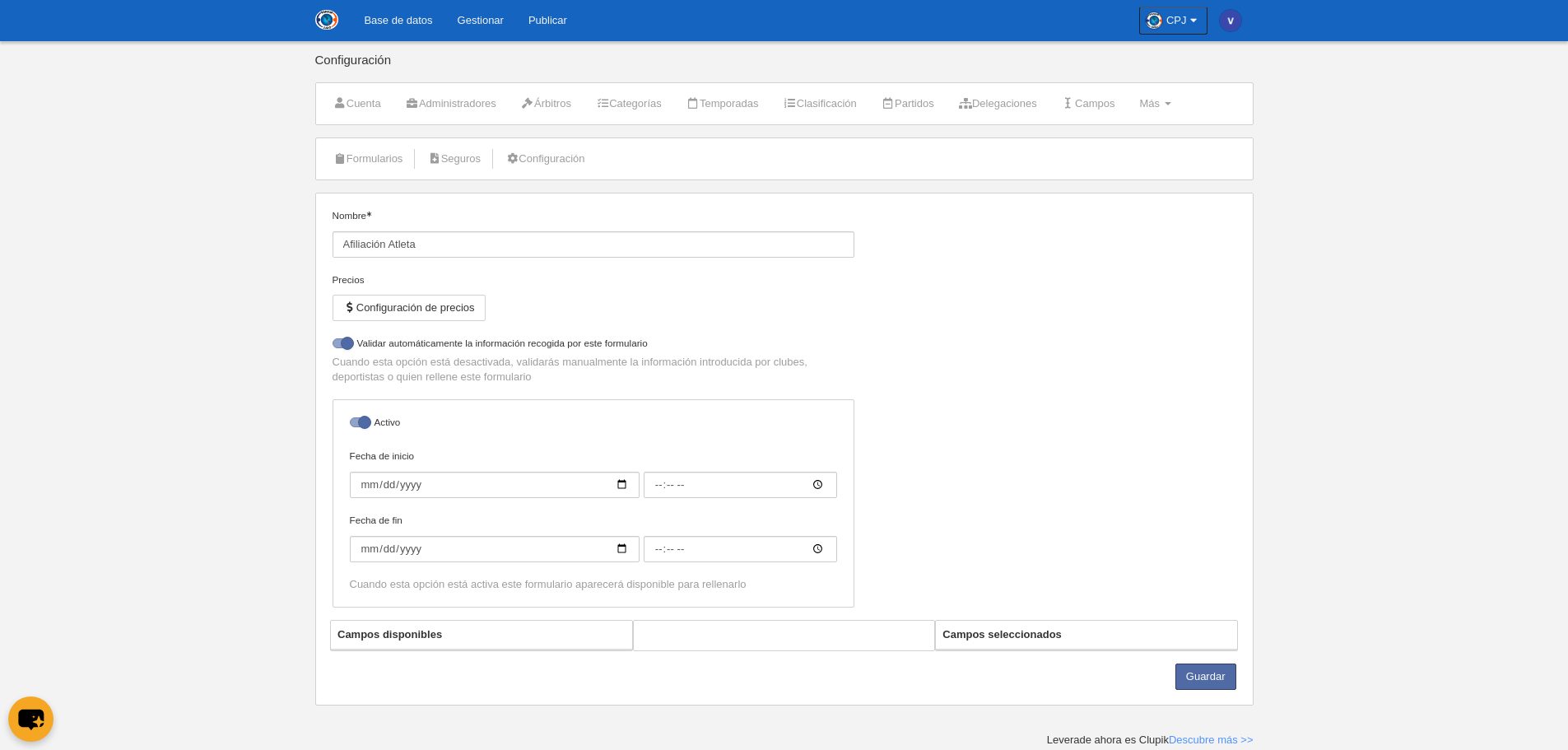
select select "selected"
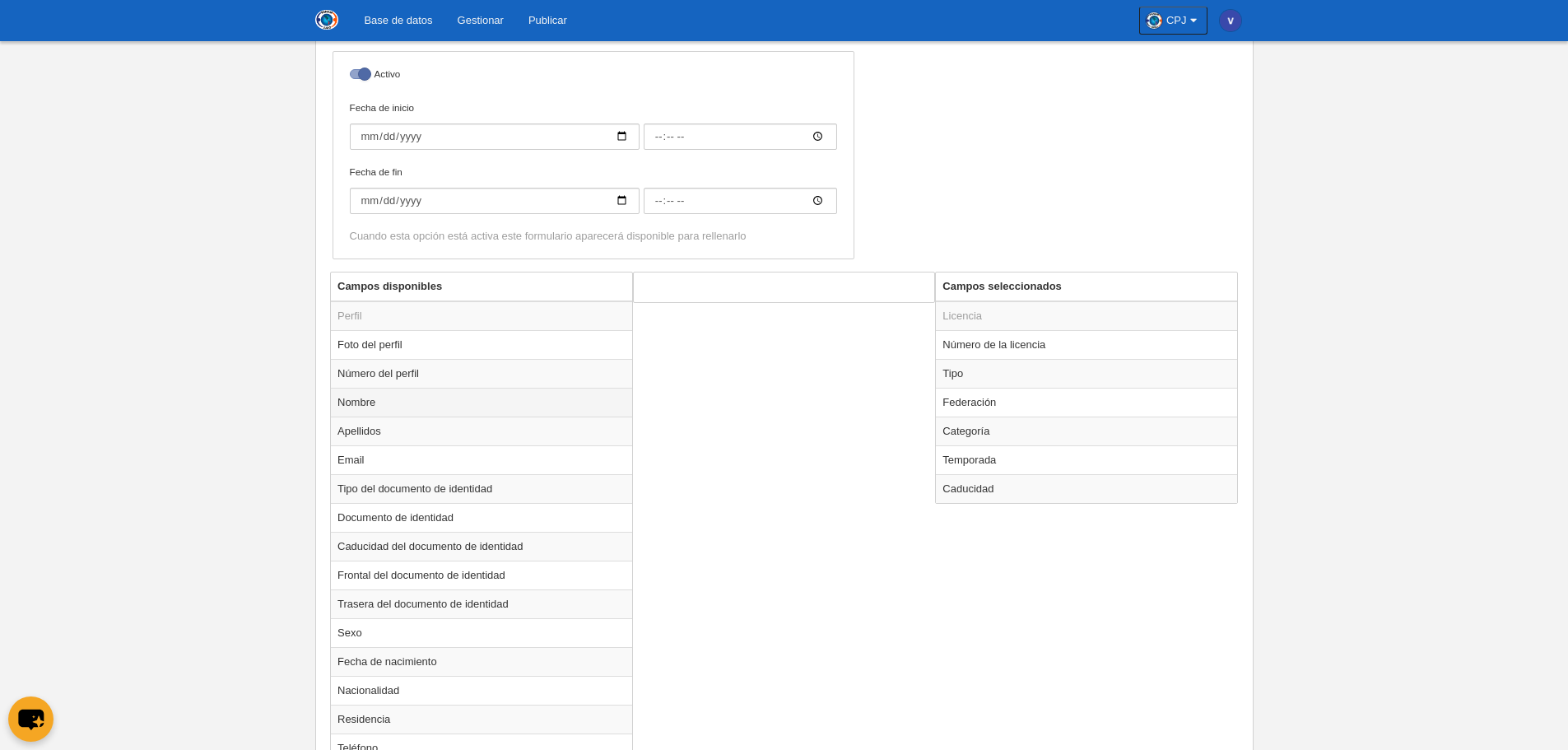
scroll to position [414, 0]
click at [992, 366] on td "Tipo" at bounding box center [1087, 372] width 302 height 29
radio input "true"
select select "player"
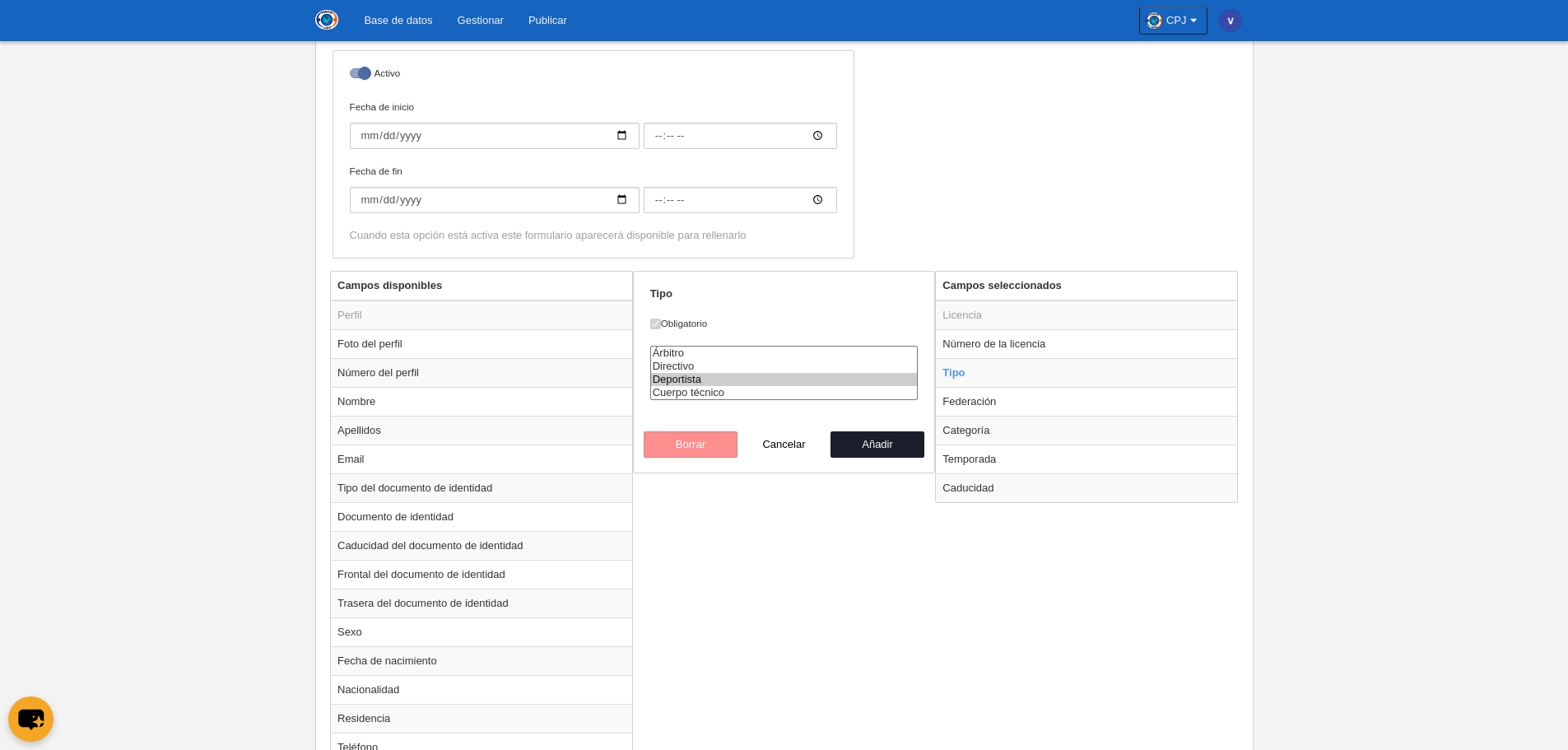
click at [742, 379] on option "Deportista" at bounding box center [784, 379] width 267 height 13
click at [971, 400] on td "Federación" at bounding box center [1087, 401] width 302 height 29
radio input "false"
radio input "true"
select select
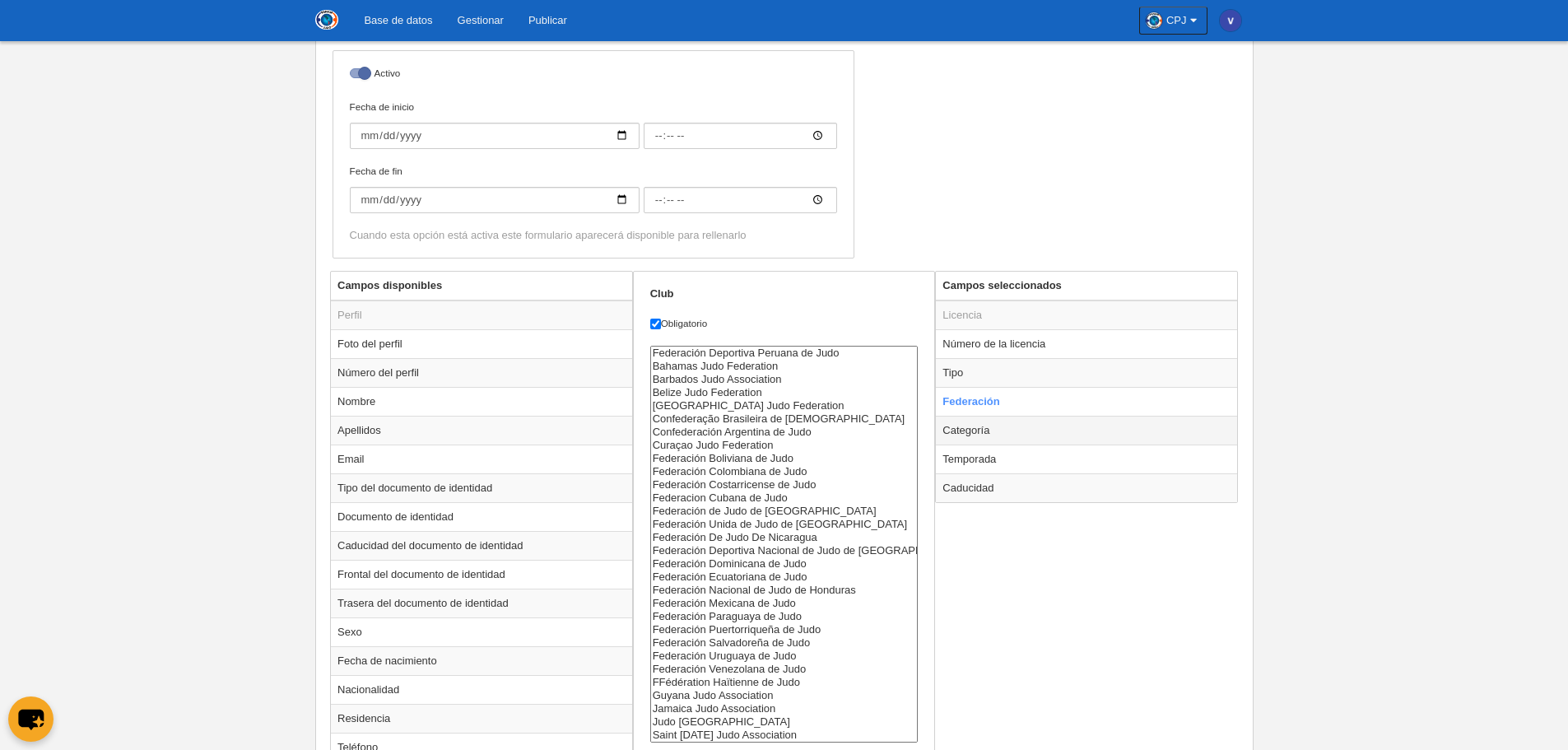
click at [976, 432] on td "Categoría" at bounding box center [1087, 430] width 302 height 29
radio input "false"
radio input "true"
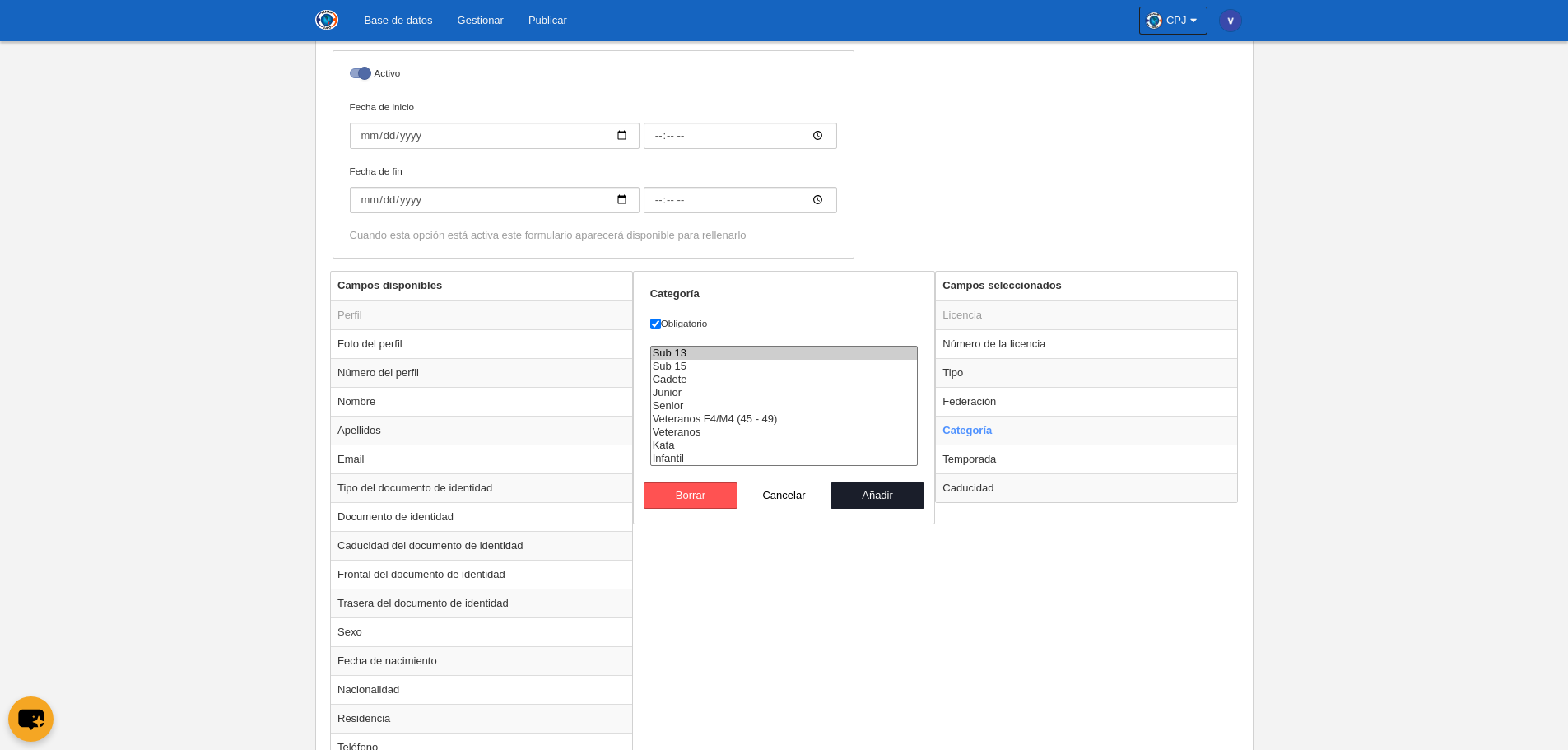
click at [702, 465] on option "Infantil" at bounding box center [784, 458] width 267 height 13
click at [722, 465] on option "Infantil" at bounding box center [784, 458] width 267 height 13
select select "15272"
click at [721, 465] on option "Infantil" at bounding box center [784, 458] width 267 height 13
click at [879, 499] on button "Añadir" at bounding box center [877, 495] width 94 height 27
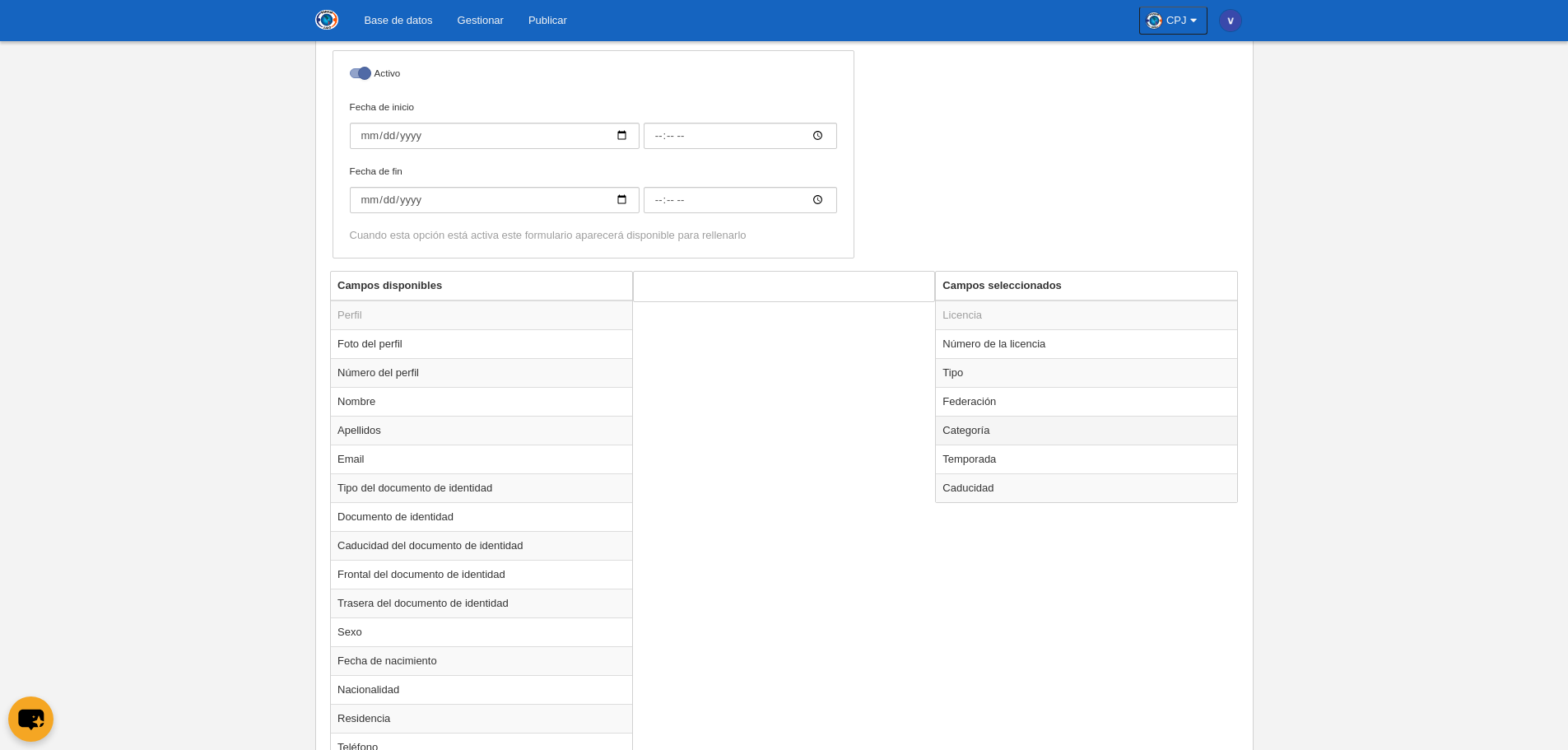
click at [992, 429] on td "Categoría" at bounding box center [1087, 430] width 302 height 29
radio input "true"
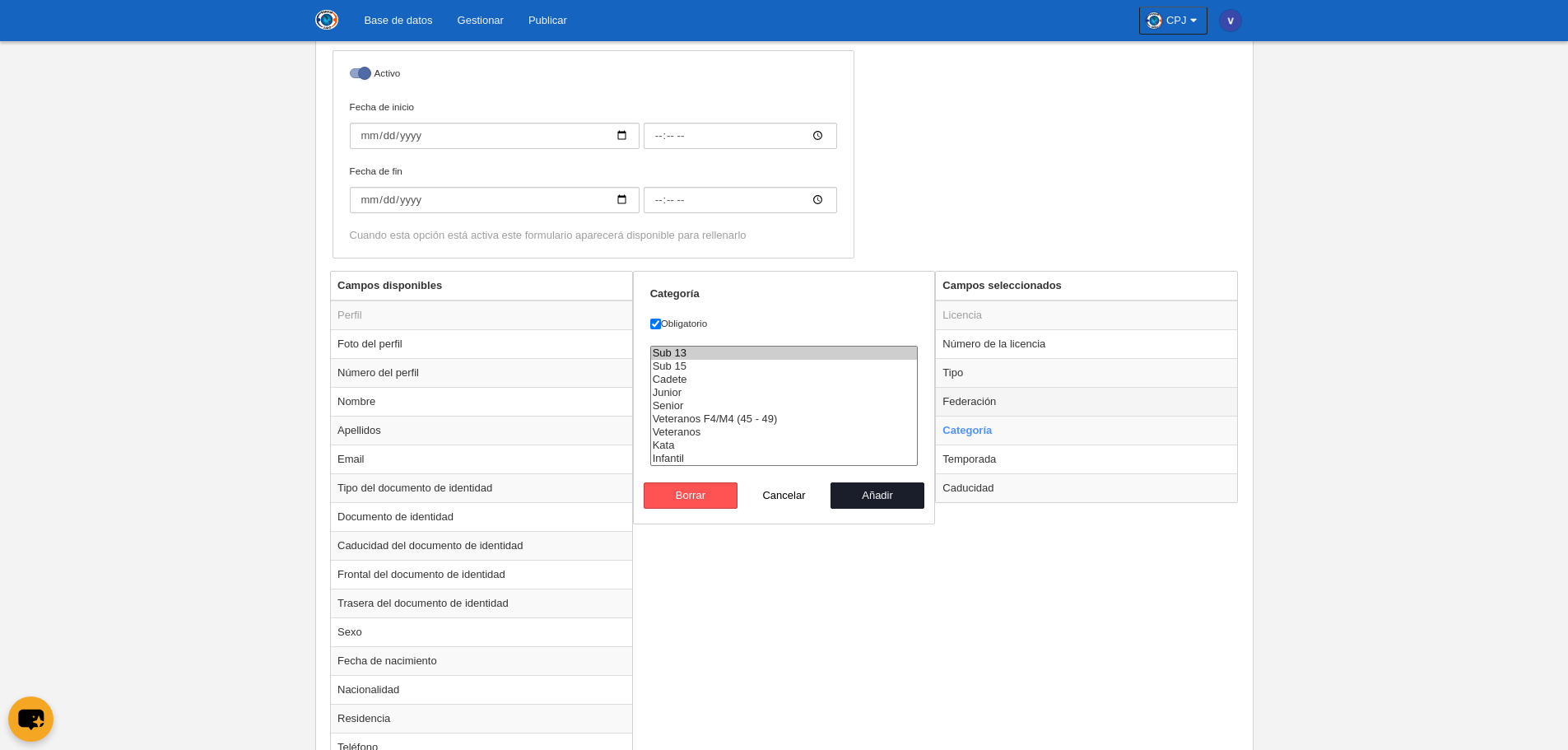
click at [961, 399] on td "Federación" at bounding box center [1087, 401] width 302 height 29
radio input "true"
select select
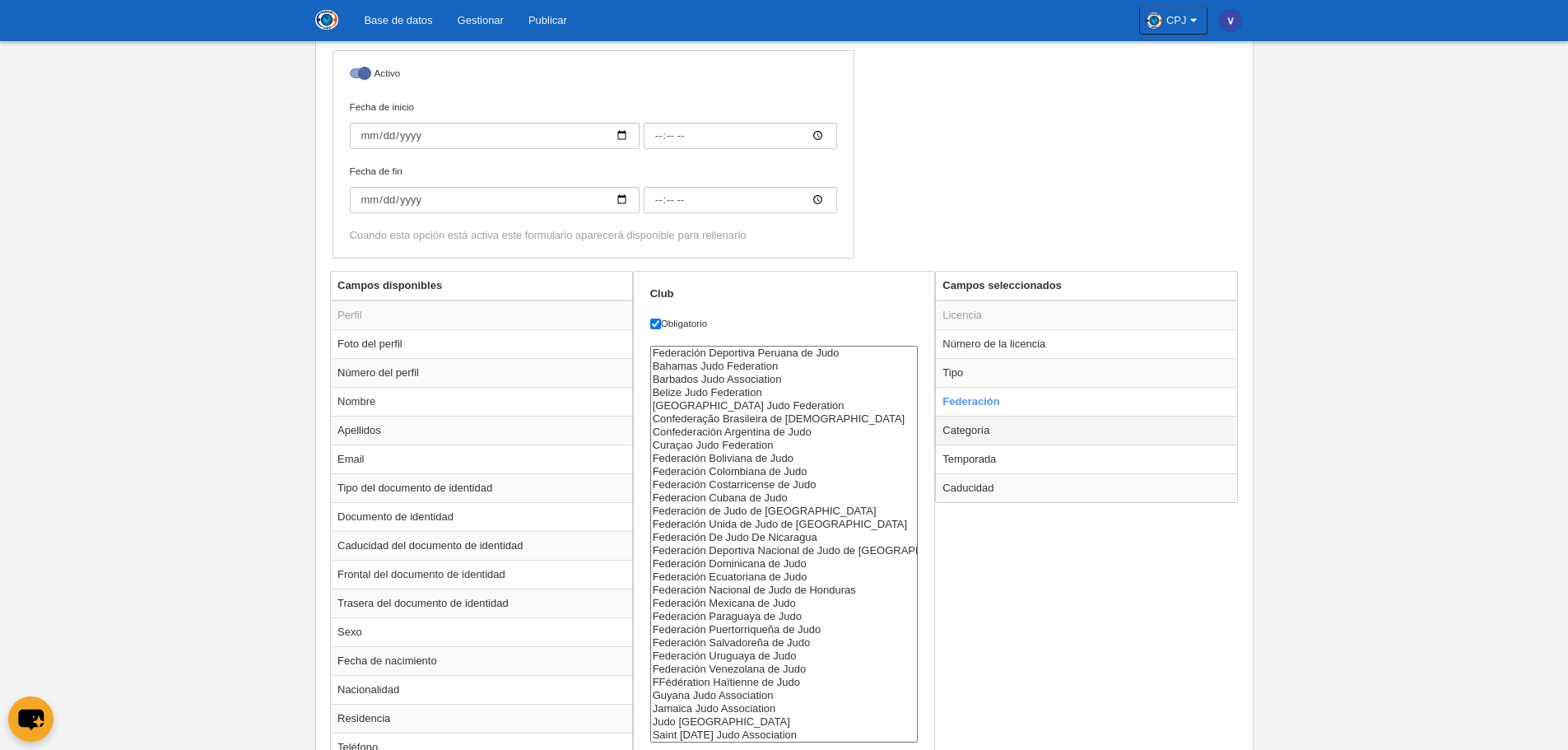
click at [967, 429] on td "Categoría" at bounding box center [1087, 430] width 302 height 29
radio input "false"
radio input "true"
select select "15272"
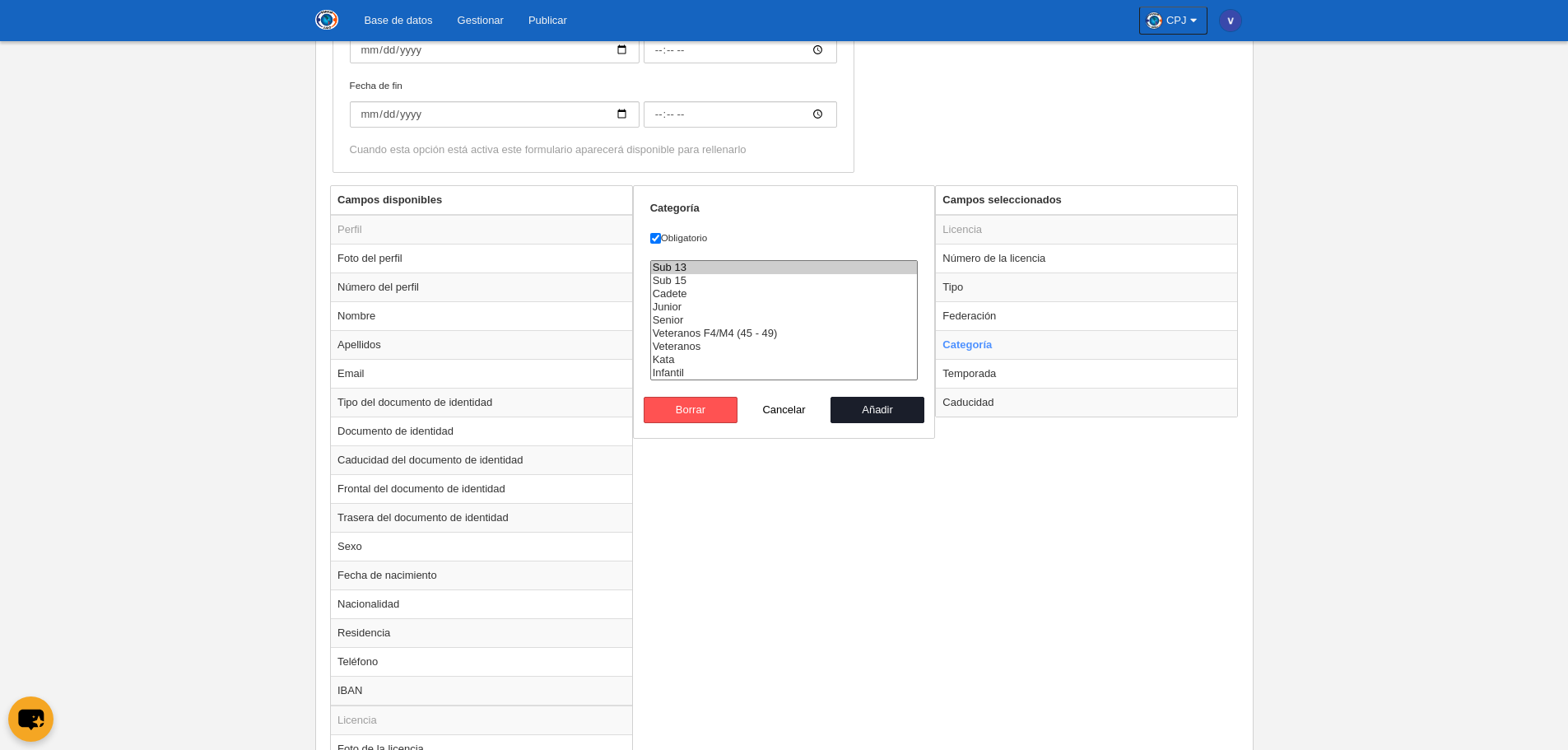
scroll to position [753, 0]
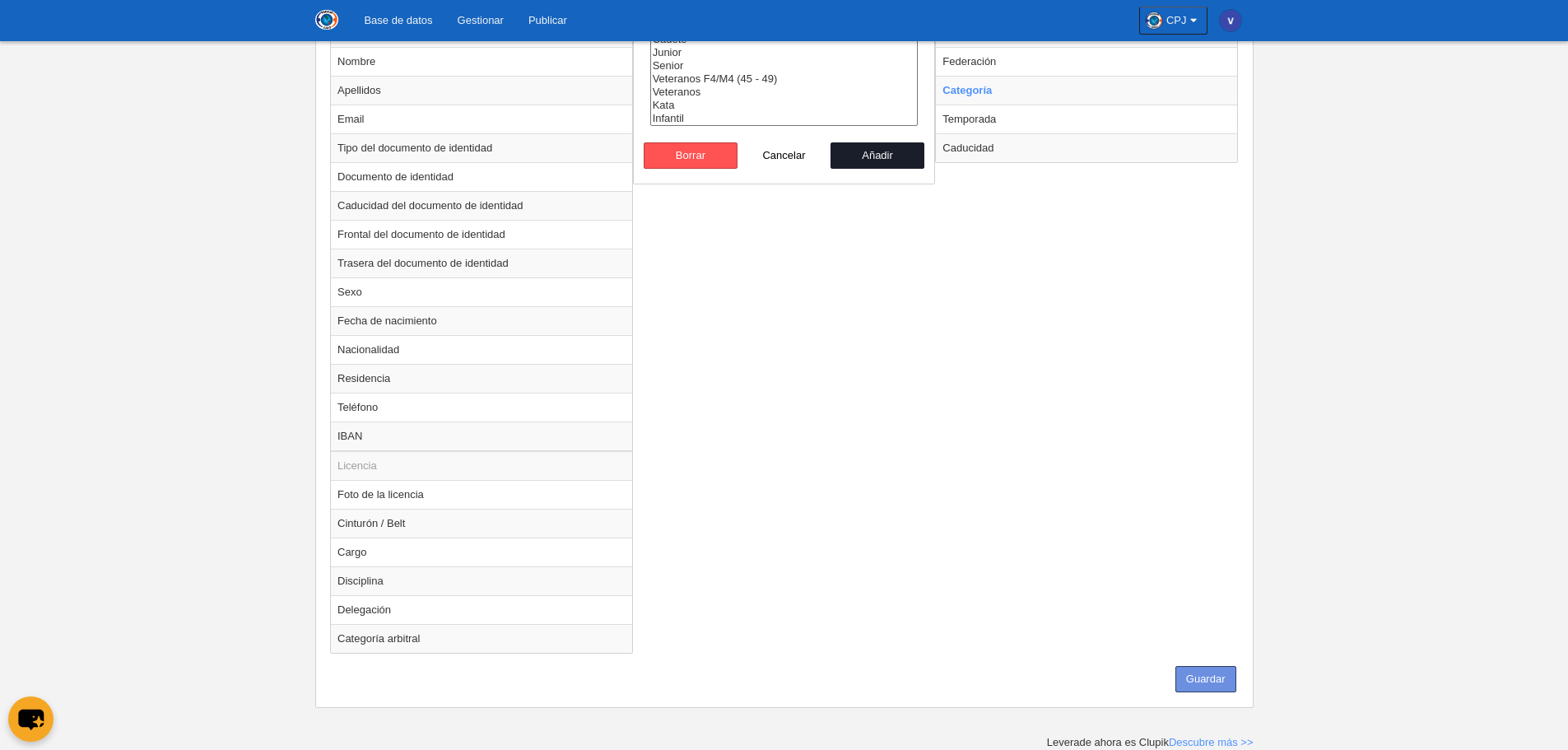
click at [1203, 671] on button "Guardar" at bounding box center [1205, 679] width 60 height 27
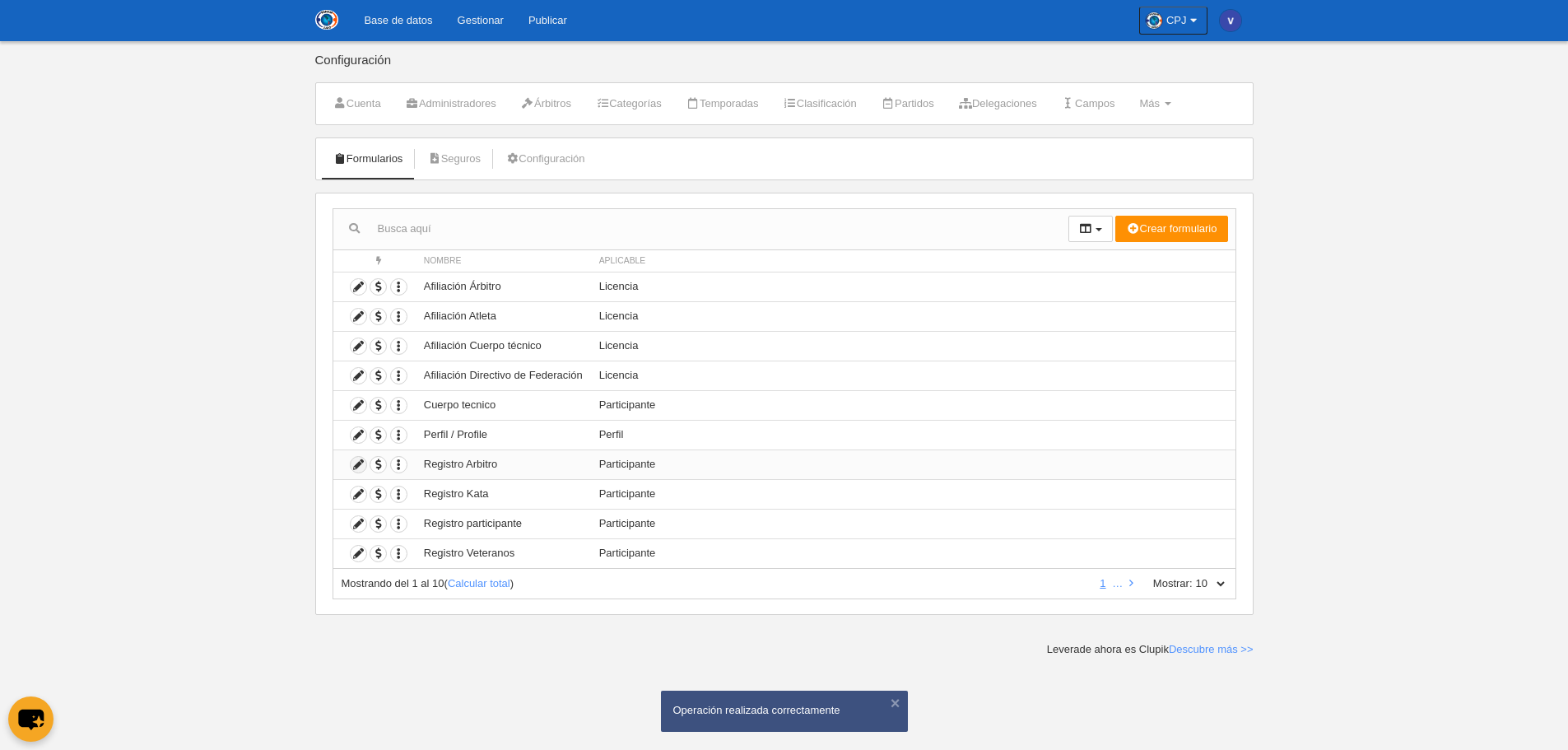
click at [361, 465] on icon at bounding box center [359, 465] width 16 height 16
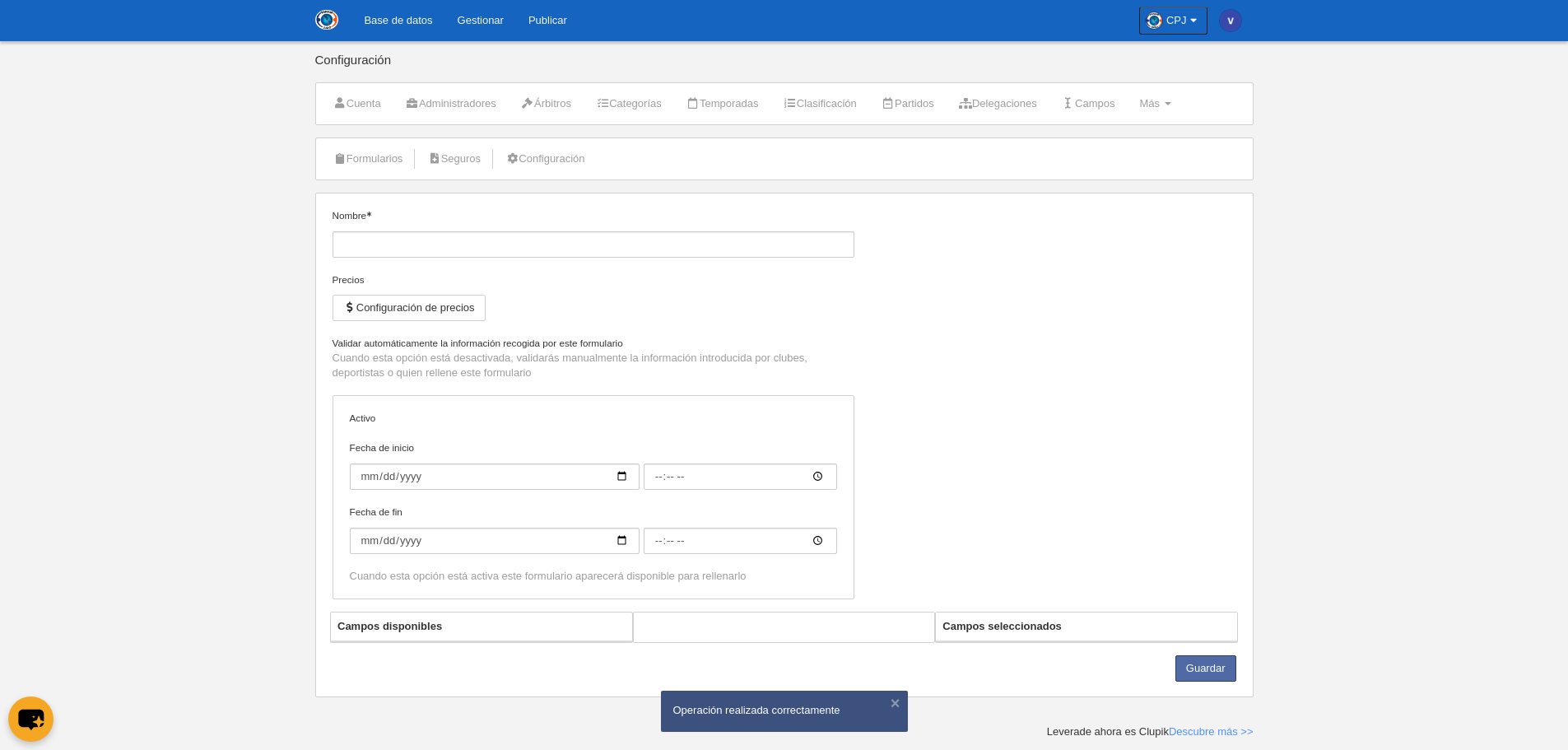
type input "Registro Arbitro"
checkbox input "true"
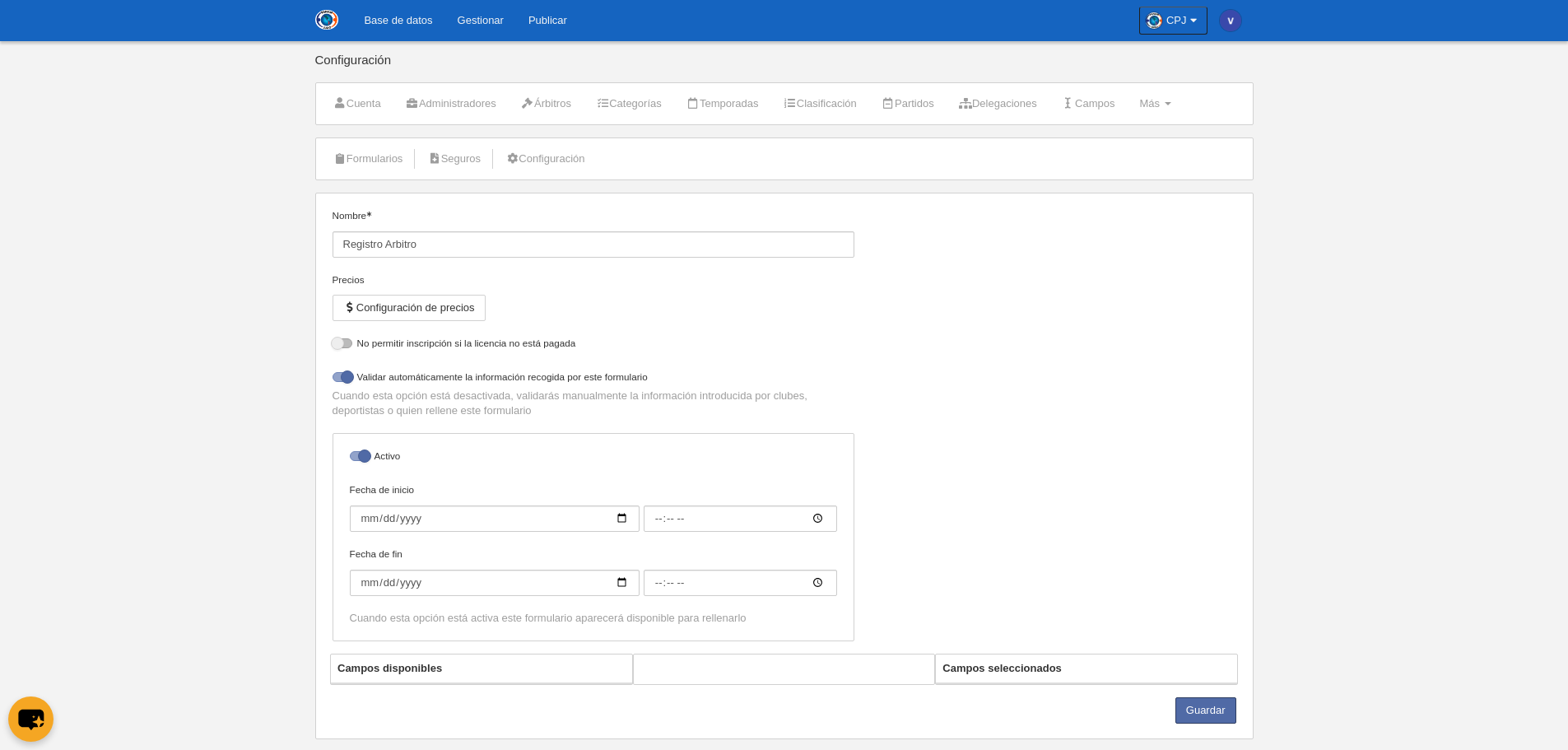
select select "selected"
